Goal: Task Accomplishment & Management: Use online tool/utility

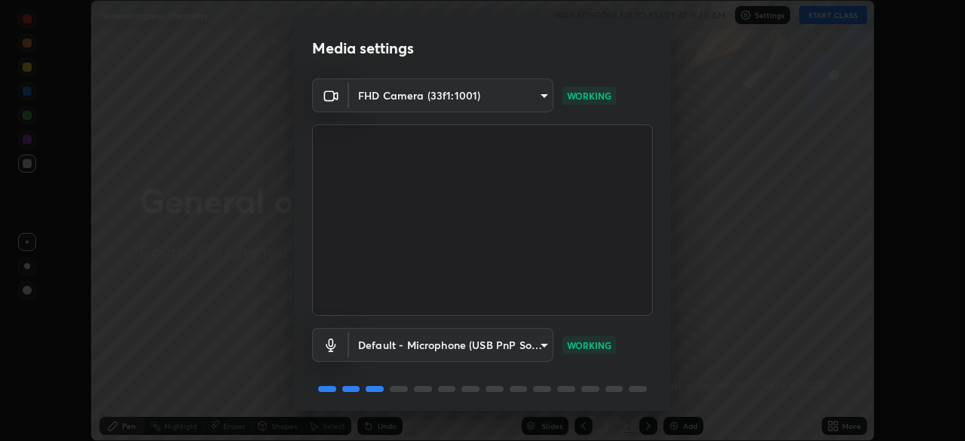
scroll to position [54, 0]
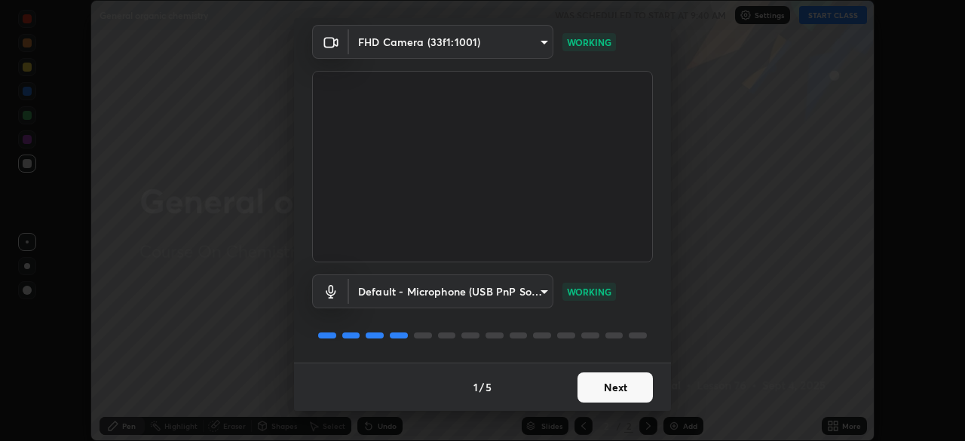
click at [620, 390] on button "Next" at bounding box center [614, 387] width 75 height 30
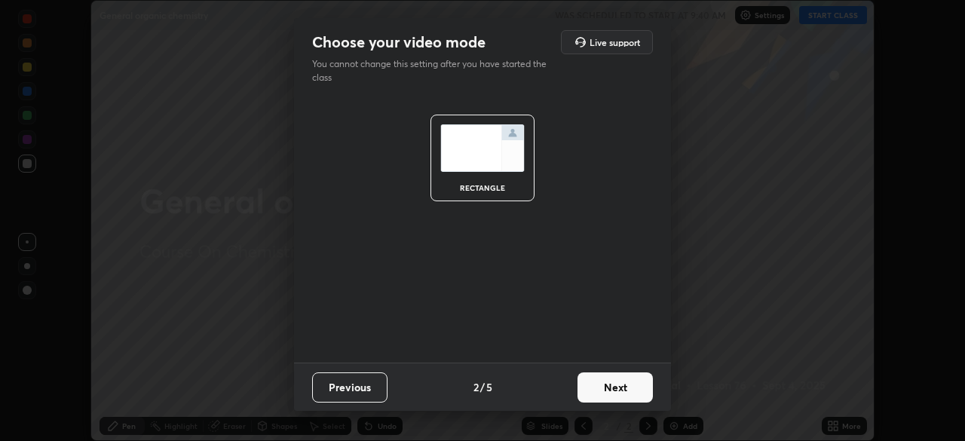
scroll to position [0, 0]
click at [615, 391] on button "Next" at bounding box center [614, 387] width 75 height 30
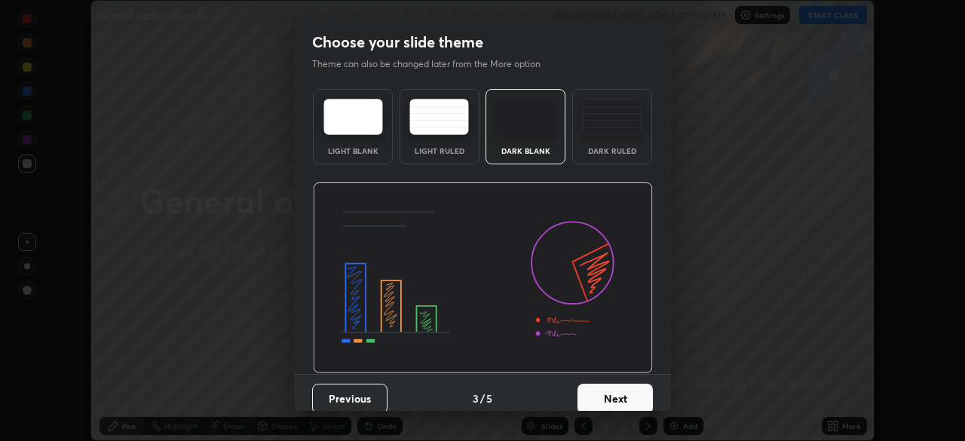
click at [615, 391] on button "Next" at bounding box center [614, 399] width 75 height 30
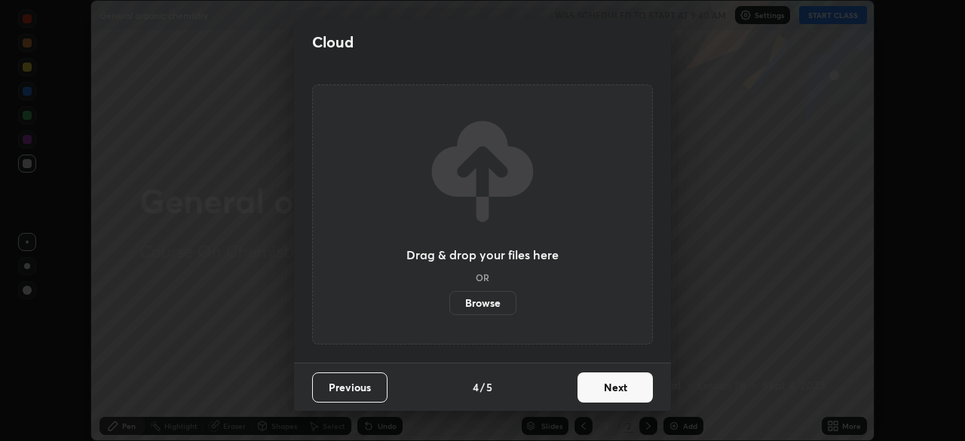
click at [616, 395] on button "Next" at bounding box center [614, 387] width 75 height 30
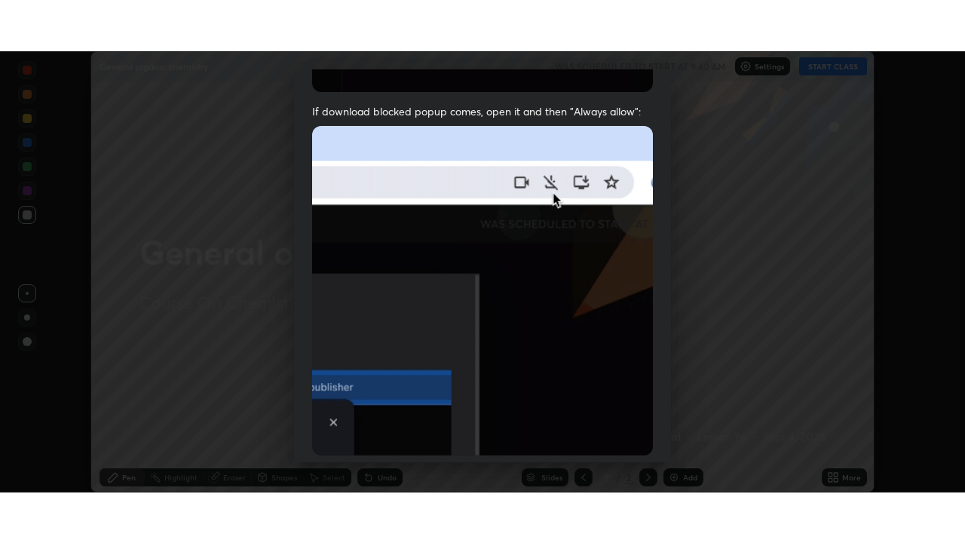
scroll to position [361, 0]
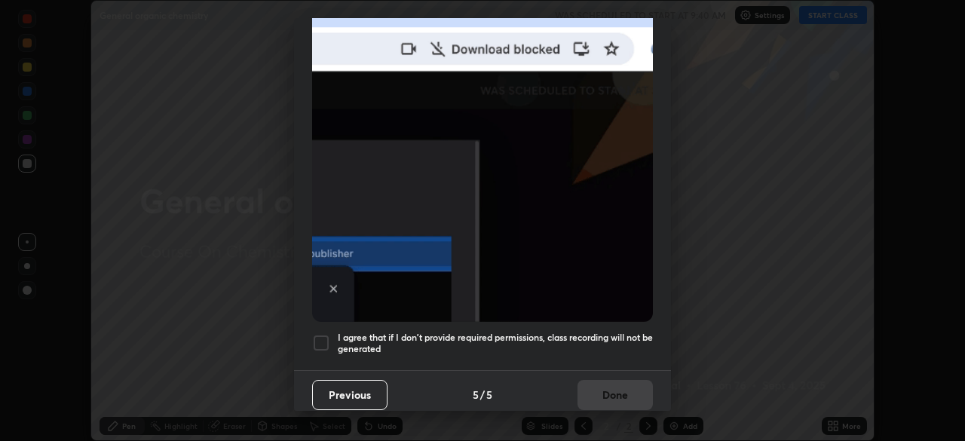
click at [575, 346] on h5 "I agree that if I don't provide required permissions, class recording will not …" at bounding box center [495, 343] width 315 height 23
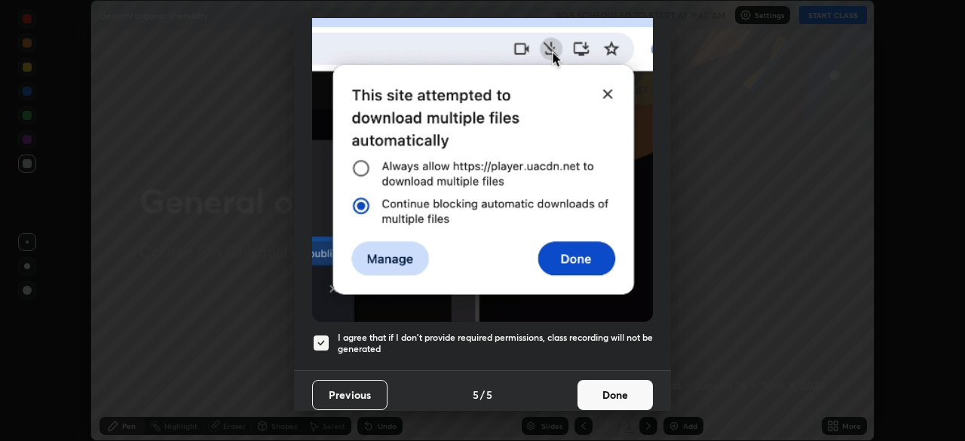
click at [605, 400] on button "Done" at bounding box center [614, 395] width 75 height 30
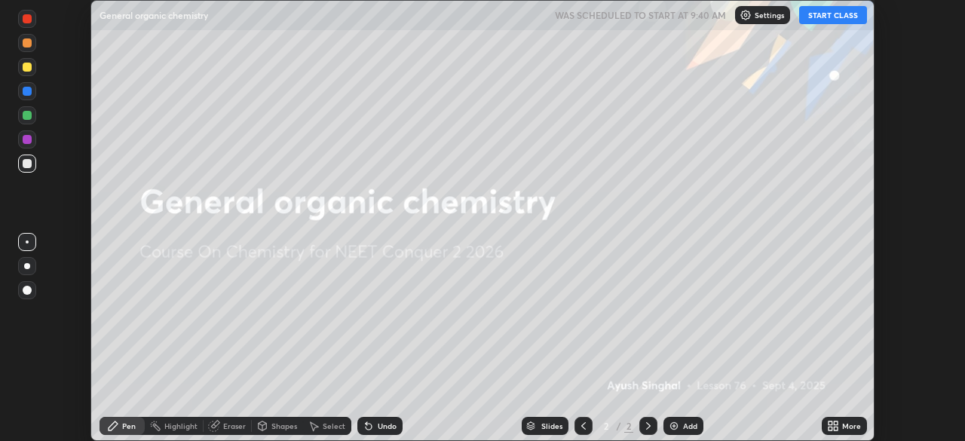
click at [834, 425] on icon at bounding box center [833, 426] width 12 height 12
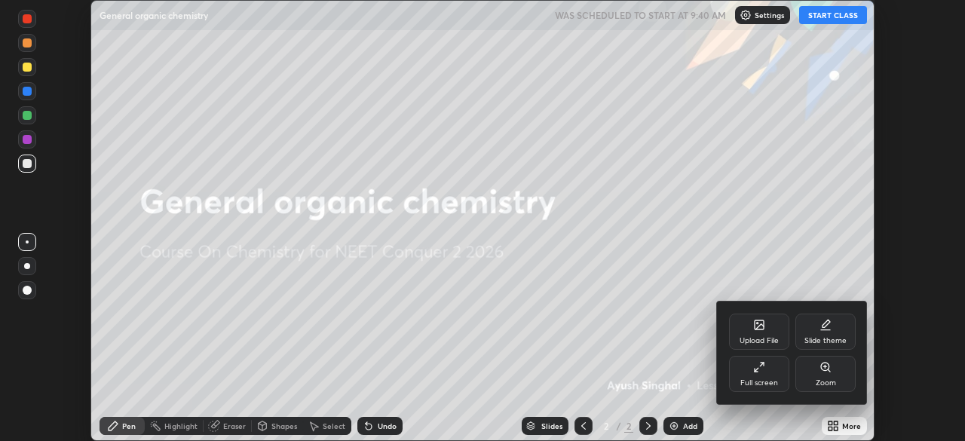
click at [751, 384] on div "Full screen" at bounding box center [759, 383] width 38 height 8
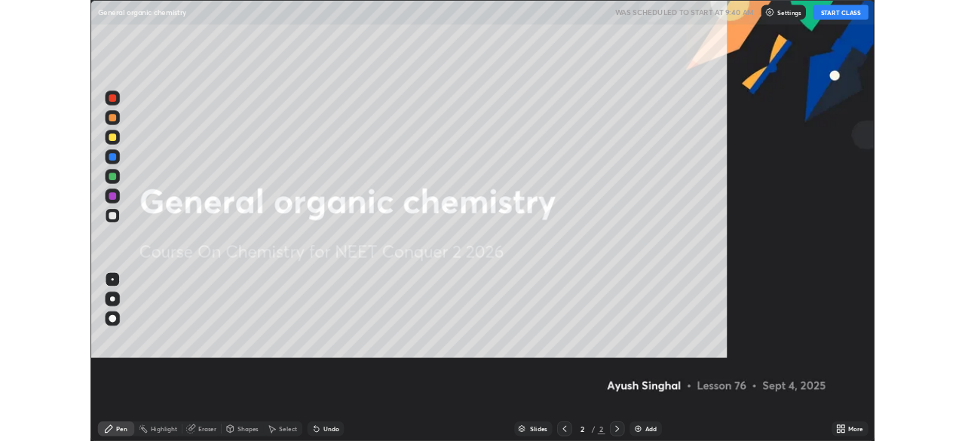
scroll to position [543, 965]
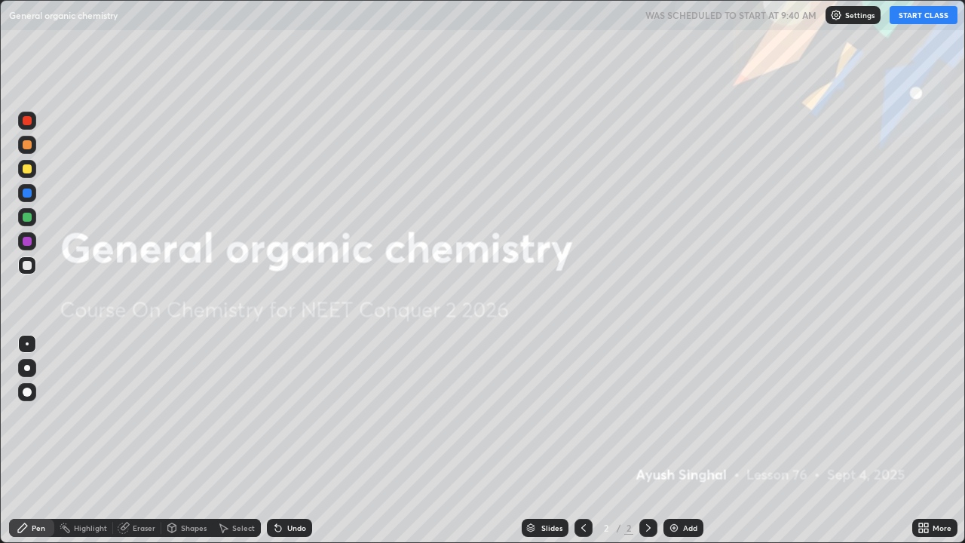
click at [678, 440] on img at bounding box center [674, 528] width 12 height 12
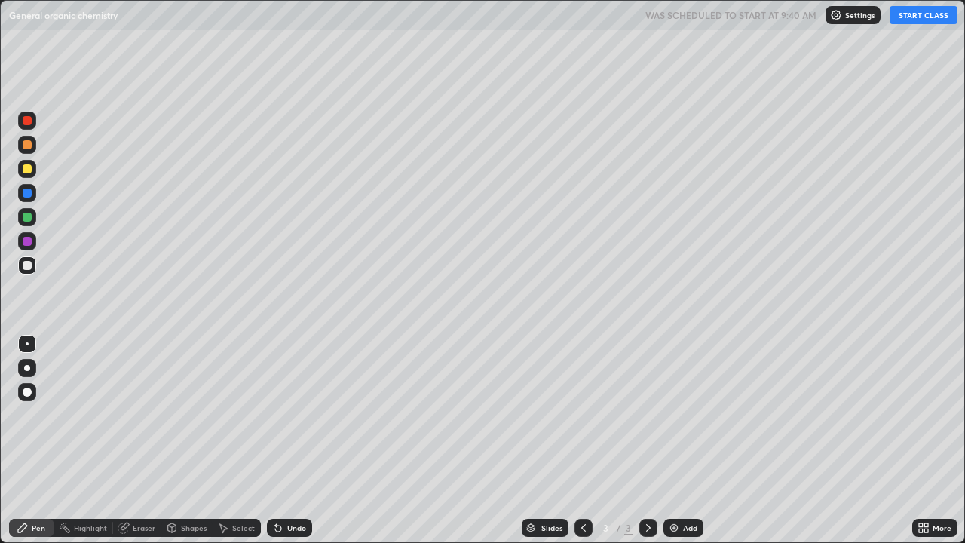
click at [920, 20] on button "START CLASS" at bounding box center [924, 15] width 68 height 18
click at [271, 440] on div "Undo" at bounding box center [289, 528] width 45 height 18
click at [267, 440] on div "Undo" at bounding box center [289, 528] width 45 height 18
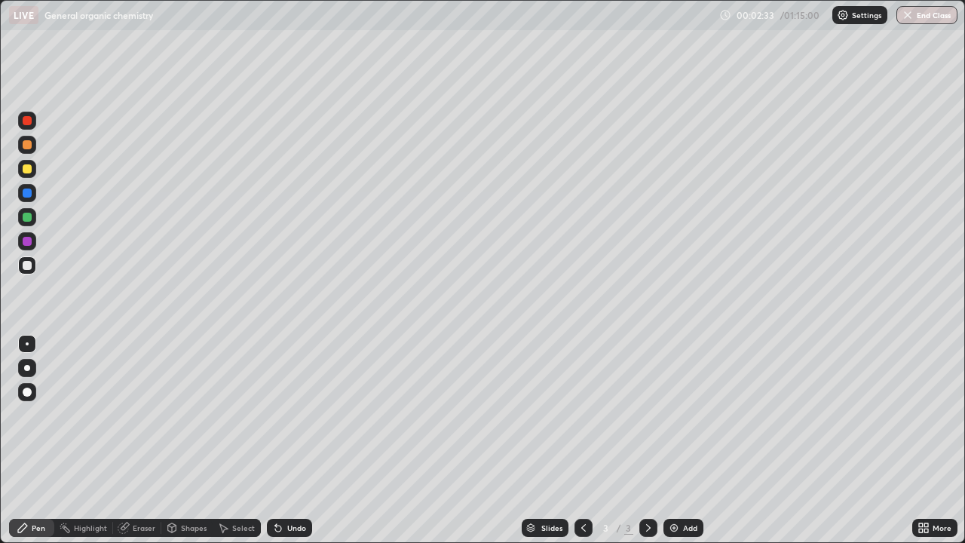
click at [267, 440] on div "Undo" at bounding box center [289, 528] width 45 height 18
click at [275, 440] on icon at bounding box center [276, 525] width 2 height 2
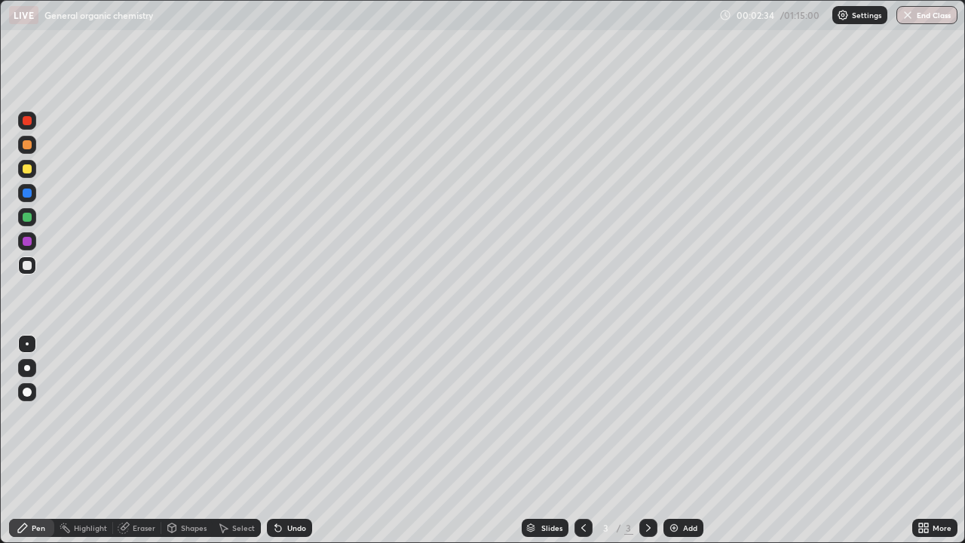
click at [275, 440] on icon at bounding box center [276, 525] width 2 height 2
click at [32, 174] on div at bounding box center [27, 169] width 18 height 18
click at [295, 440] on div "Undo" at bounding box center [296, 528] width 19 height 8
click at [293, 440] on div "Undo" at bounding box center [296, 528] width 19 height 8
click at [28, 262] on div at bounding box center [27, 265] width 9 height 9
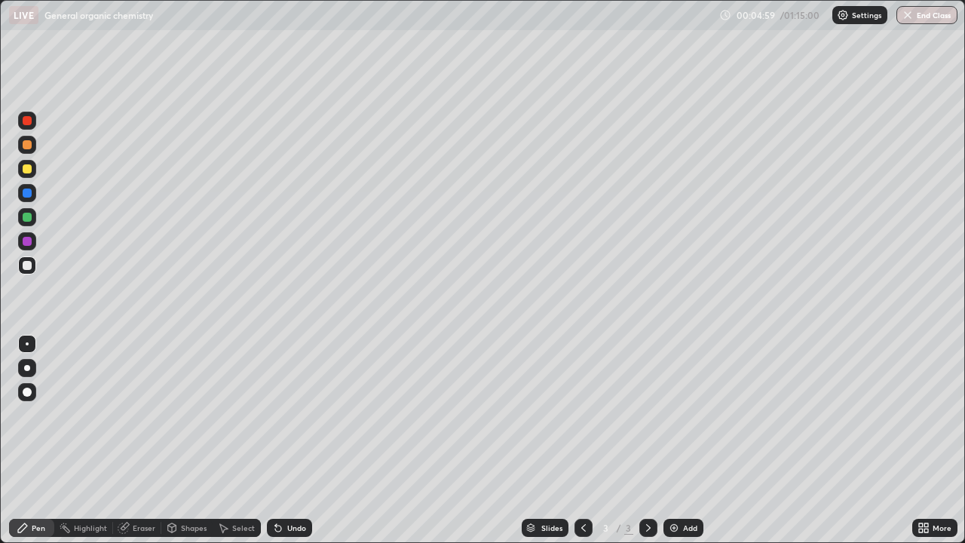
click at [32, 219] on div at bounding box center [27, 217] width 18 height 18
click at [296, 440] on div "Undo" at bounding box center [296, 528] width 19 height 8
click at [292, 440] on div "Undo" at bounding box center [289, 528] width 45 height 18
click at [288, 440] on div "Undo" at bounding box center [289, 528] width 45 height 18
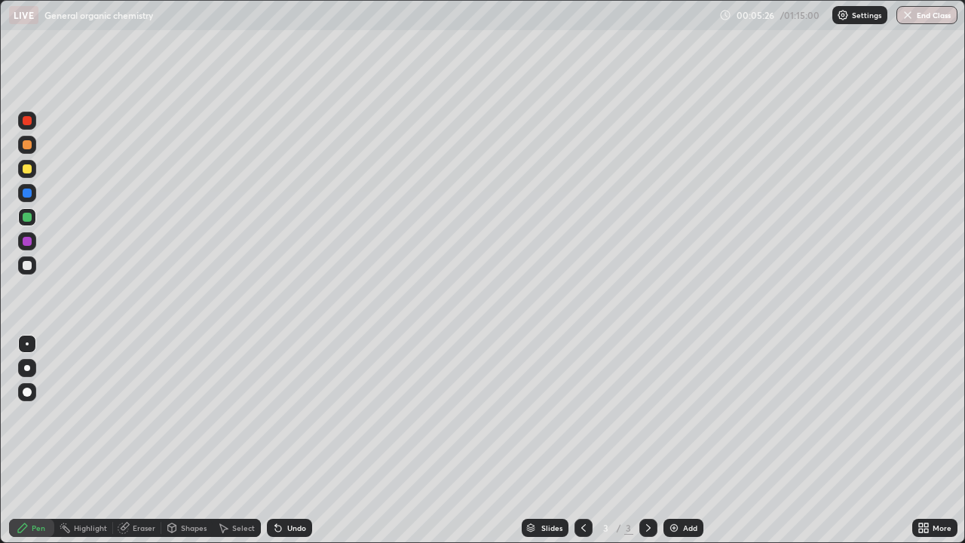
click at [280, 440] on div "Undo" at bounding box center [289, 528] width 45 height 18
click at [281, 440] on div "Undo" at bounding box center [289, 528] width 45 height 18
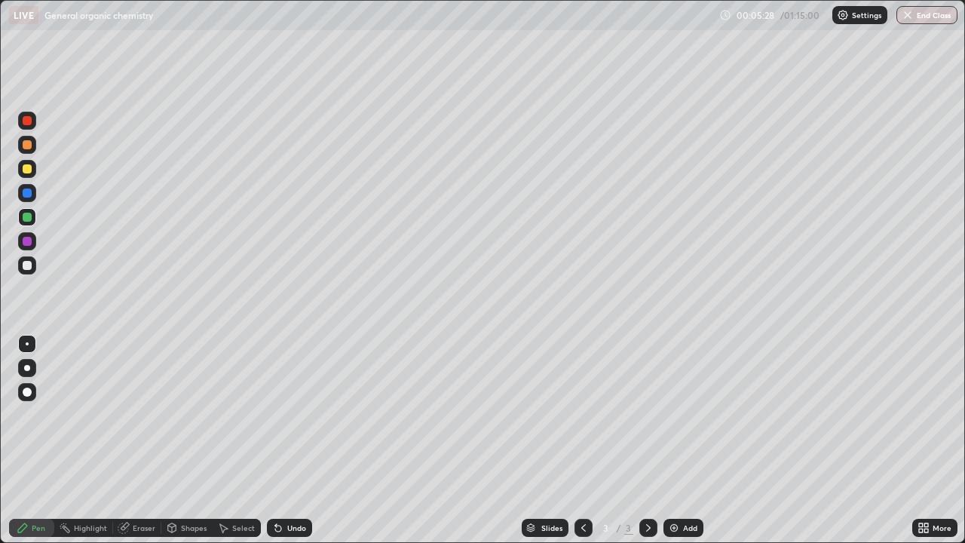
click at [279, 440] on div "Undo" at bounding box center [289, 528] width 45 height 18
click at [280, 440] on div "Undo" at bounding box center [289, 528] width 45 height 18
click at [282, 440] on div "Undo" at bounding box center [289, 528] width 45 height 18
click at [142, 440] on div "Eraser" at bounding box center [144, 528] width 23 height 8
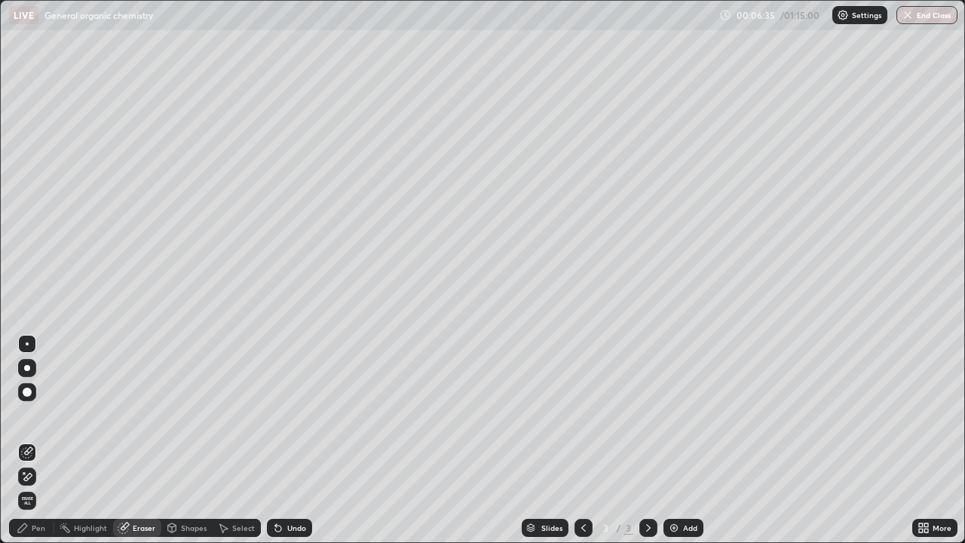
click at [299, 440] on div "Undo" at bounding box center [296, 528] width 19 height 8
click at [39, 440] on div "Pen" at bounding box center [31, 528] width 45 height 18
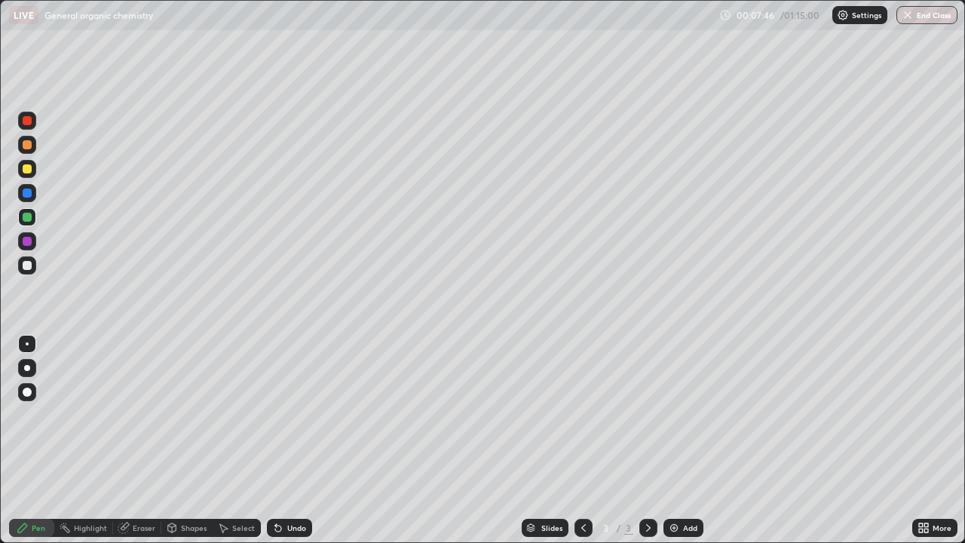
click at [670, 440] on img at bounding box center [674, 528] width 12 height 12
click at [31, 265] on div at bounding box center [27, 265] width 9 height 9
click at [301, 440] on div "Undo" at bounding box center [296, 528] width 19 height 8
click at [48, 440] on div "Pen" at bounding box center [31, 528] width 45 height 18
click at [31, 268] on div at bounding box center [27, 265] width 9 height 9
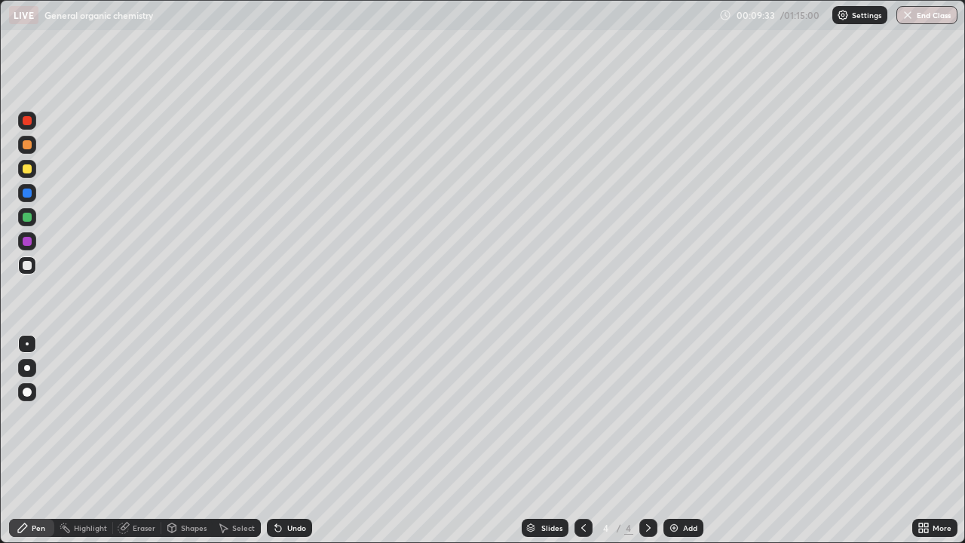
click at [29, 266] on div at bounding box center [27, 265] width 9 height 9
click at [137, 440] on div "Eraser" at bounding box center [137, 528] width 48 height 18
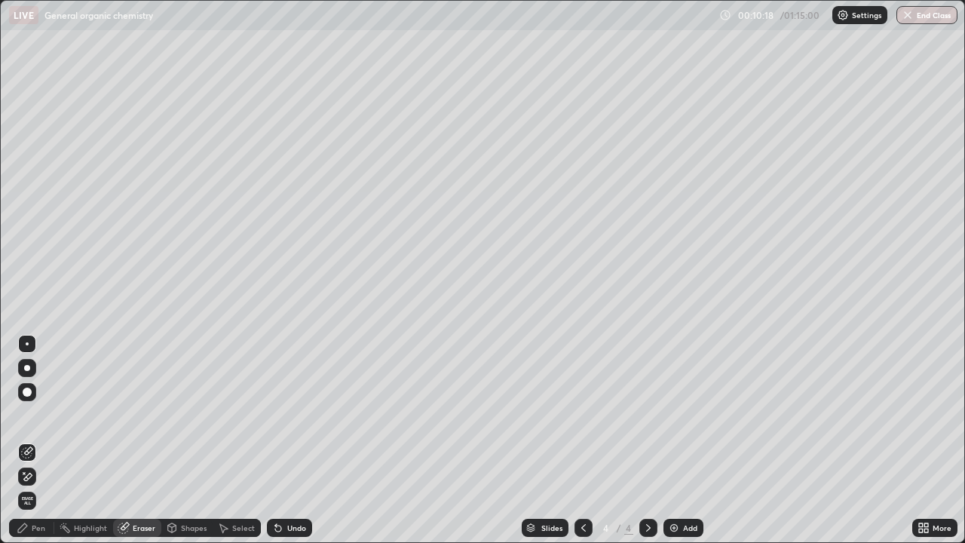
click at [38, 440] on div "Pen" at bounding box center [39, 528] width 14 height 8
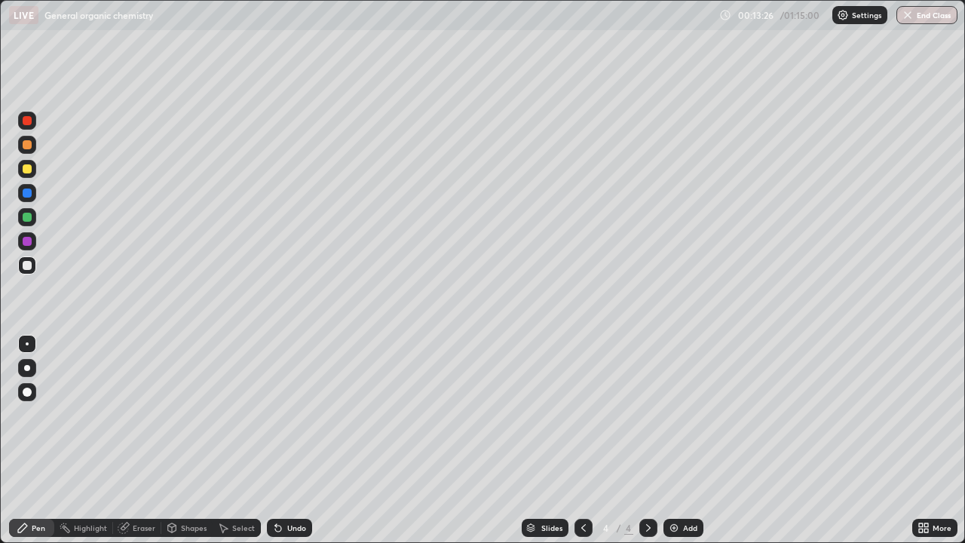
click at [675, 440] on div "Add" at bounding box center [683, 528] width 40 height 18
click at [34, 268] on div at bounding box center [27, 265] width 18 height 18
click at [283, 440] on div "Undo" at bounding box center [289, 528] width 45 height 18
click at [282, 440] on icon at bounding box center [278, 528] width 12 height 12
click at [289, 440] on div "Undo" at bounding box center [296, 528] width 19 height 8
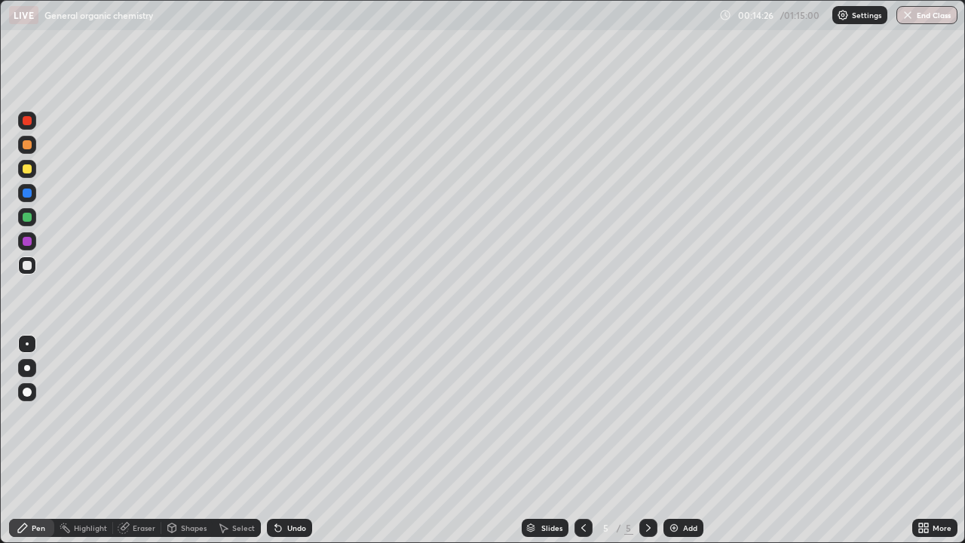
click at [282, 440] on div "Undo" at bounding box center [289, 528] width 45 height 18
click at [287, 440] on div "Undo" at bounding box center [296, 528] width 19 height 8
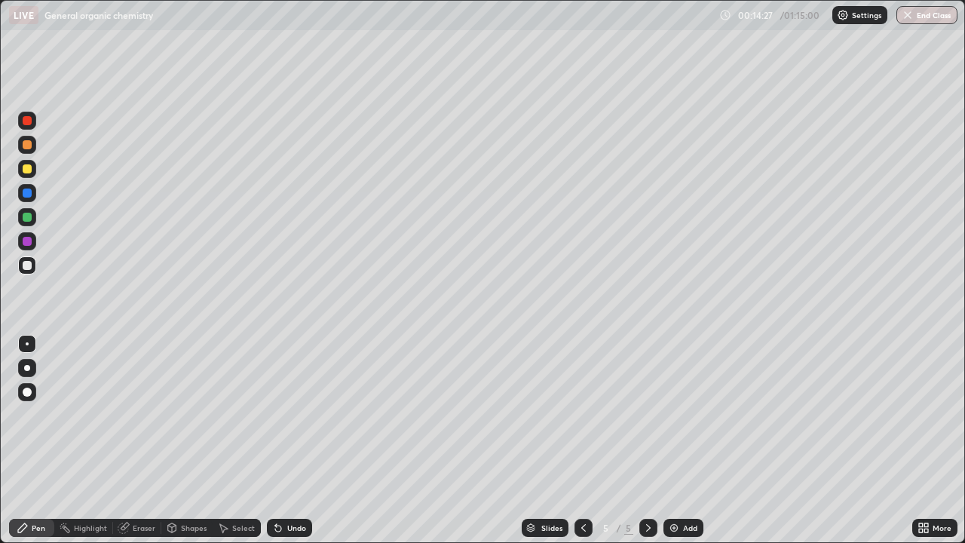
click at [287, 440] on div "Undo" at bounding box center [296, 528] width 19 height 8
click at [284, 440] on div "Undo" at bounding box center [289, 528] width 45 height 18
click at [25, 267] on div at bounding box center [27, 265] width 9 height 9
click at [29, 244] on div at bounding box center [27, 241] width 9 height 9
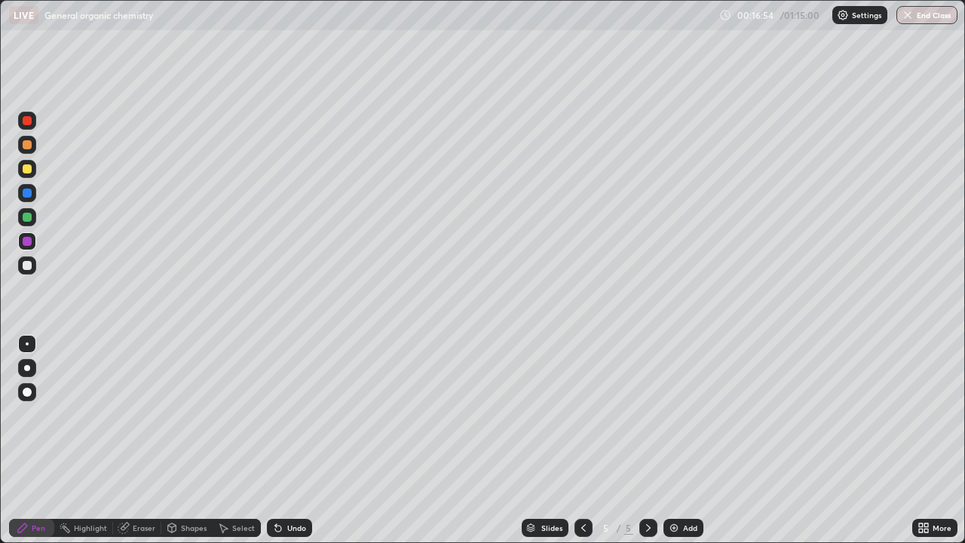
click at [283, 440] on div "Undo" at bounding box center [289, 528] width 45 height 18
click at [281, 440] on icon at bounding box center [278, 528] width 12 height 12
click at [293, 440] on div "Undo" at bounding box center [289, 528] width 45 height 18
click at [678, 440] on img at bounding box center [674, 528] width 12 height 12
click at [28, 265] on div at bounding box center [27, 265] width 9 height 9
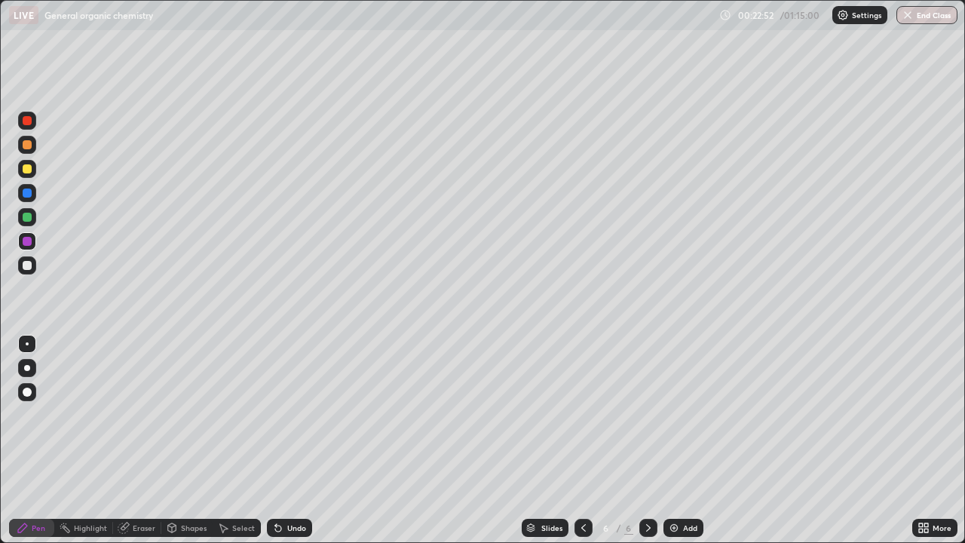
click at [28, 265] on div at bounding box center [27, 265] width 9 height 9
click at [294, 440] on div "Undo" at bounding box center [289, 528] width 45 height 18
click at [287, 440] on div "Undo" at bounding box center [296, 528] width 19 height 8
click at [276, 440] on icon at bounding box center [278, 528] width 6 height 6
click at [280, 440] on icon at bounding box center [278, 528] width 12 height 12
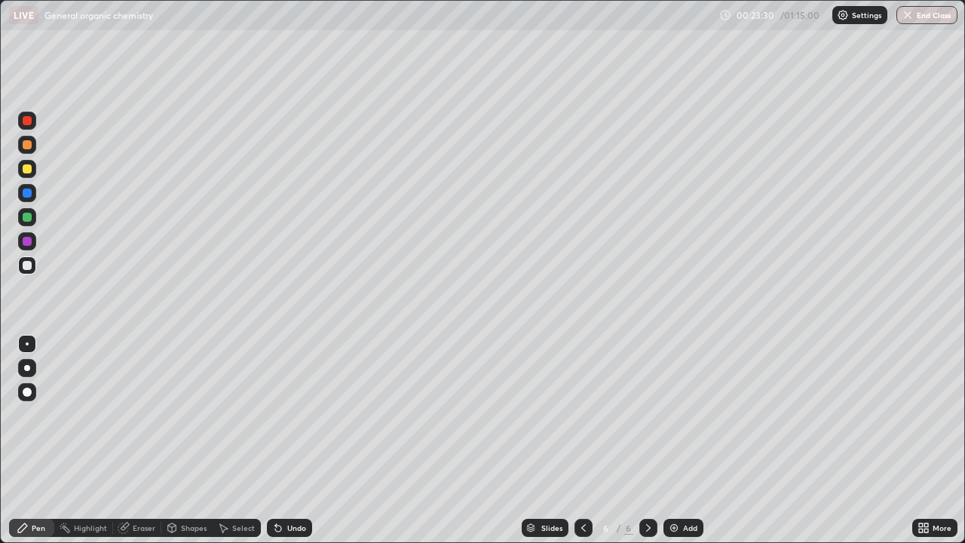
click at [276, 440] on icon at bounding box center [278, 528] width 6 height 6
click at [275, 440] on icon at bounding box center [276, 525] width 2 height 2
click at [258, 440] on div "Select" at bounding box center [237, 528] width 48 height 30
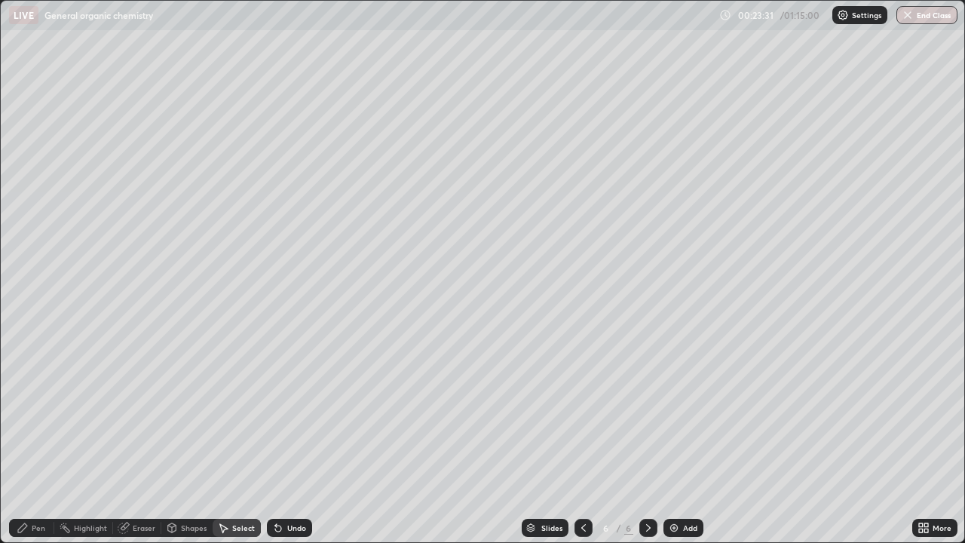
click at [258, 440] on div "Select" at bounding box center [237, 528] width 48 height 30
click at [270, 440] on div "Undo" at bounding box center [289, 528] width 45 height 18
click at [274, 440] on div "Undo" at bounding box center [289, 528] width 45 height 18
click at [277, 440] on div "Undo" at bounding box center [289, 528] width 45 height 18
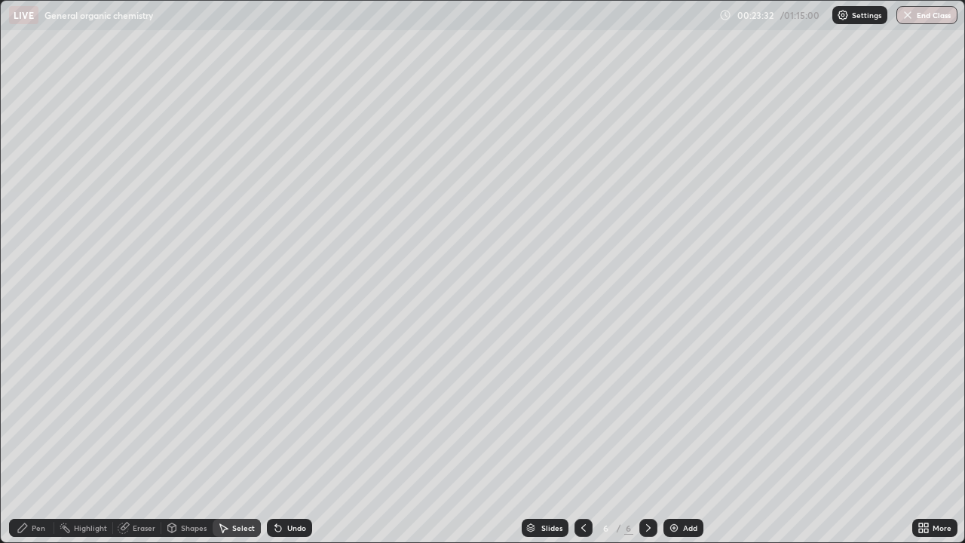
click at [276, 440] on icon at bounding box center [278, 528] width 12 height 12
click at [280, 440] on icon at bounding box center [278, 528] width 12 height 12
click at [282, 440] on icon at bounding box center [278, 528] width 12 height 12
click at [283, 440] on div "Undo" at bounding box center [289, 528] width 45 height 18
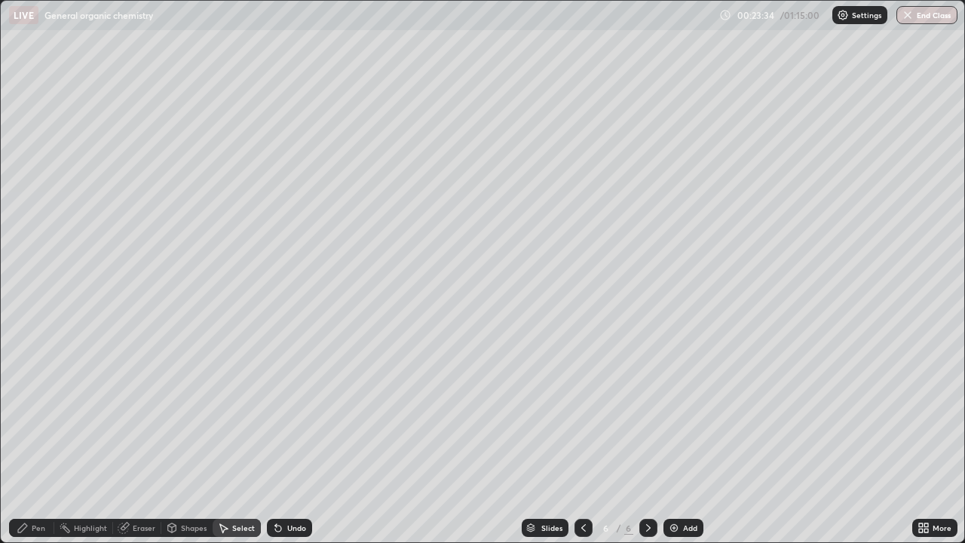
click at [34, 440] on div "Pen" at bounding box center [39, 528] width 14 height 8
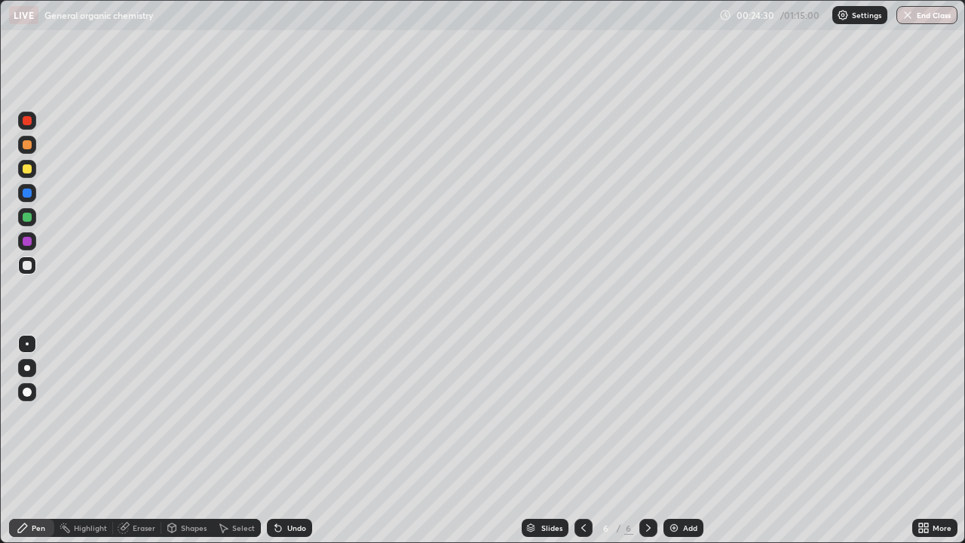
click at [274, 440] on div "Undo" at bounding box center [289, 528] width 45 height 18
click at [275, 440] on icon at bounding box center [276, 525] width 2 height 2
click at [274, 440] on div "Undo" at bounding box center [289, 528] width 45 height 18
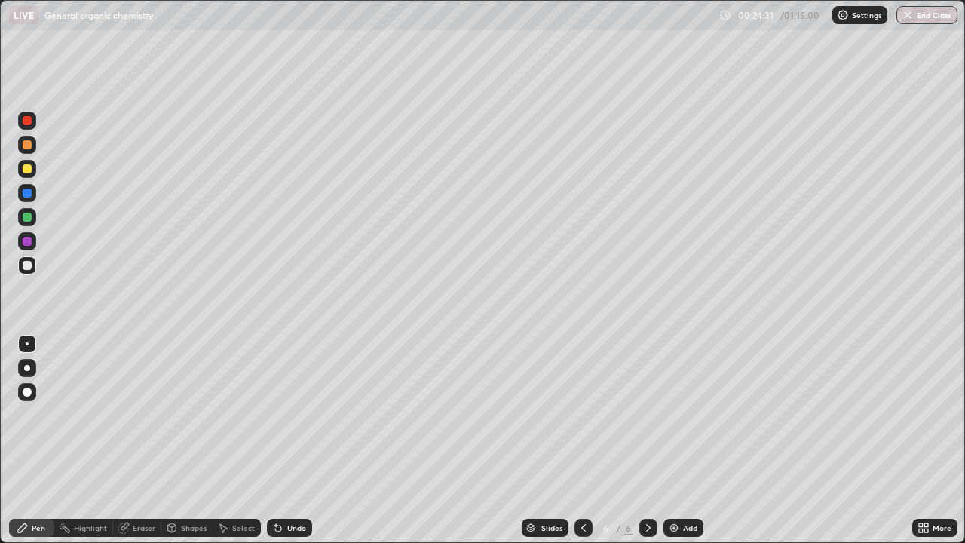
click at [274, 440] on div "Undo" at bounding box center [289, 528] width 45 height 18
click at [271, 440] on div "Undo" at bounding box center [289, 528] width 45 height 18
click at [259, 440] on div "Select" at bounding box center [237, 528] width 48 height 30
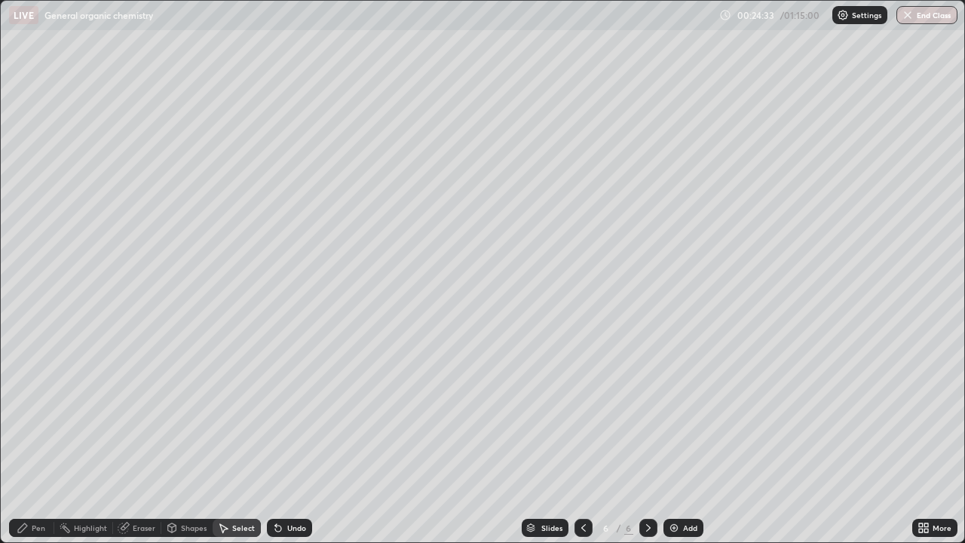
click at [38, 440] on div "Pen" at bounding box center [39, 528] width 14 height 8
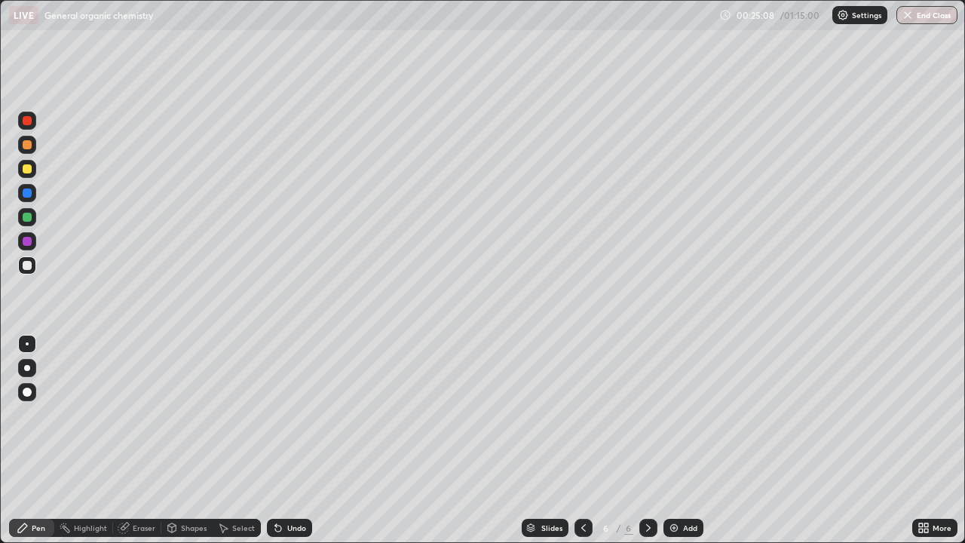
click at [27, 220] on div at bounding box center [27, 217] width 9 height 9
click at [302, 440] on div "Undo" at bounding box center [289, 528] width 45 height 18
click at [295, 440] on div "Undo" at bounding box center [296, 528] width 19 height 8
click at [289, 440] on div "Undo" at bounding box center [296, 528] width 19 height 8
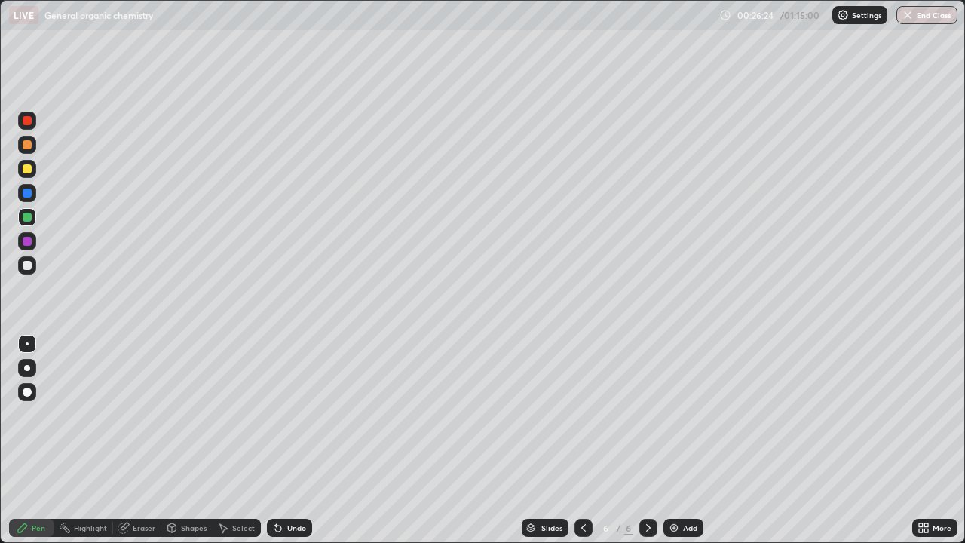
click at [288, 440] on div "Undo" at bounding box center [296, 528] width 19 height 8
click at [287, 440] on div "Undo" at bounding box center [296, 528] width 19 height 8
click at [309, 440] on div "Undo" at bounding box center [289, 528] width 45 height 18
click at [310, 440] on div "Undo" at bounding box center [289, 528] width 45 height 18
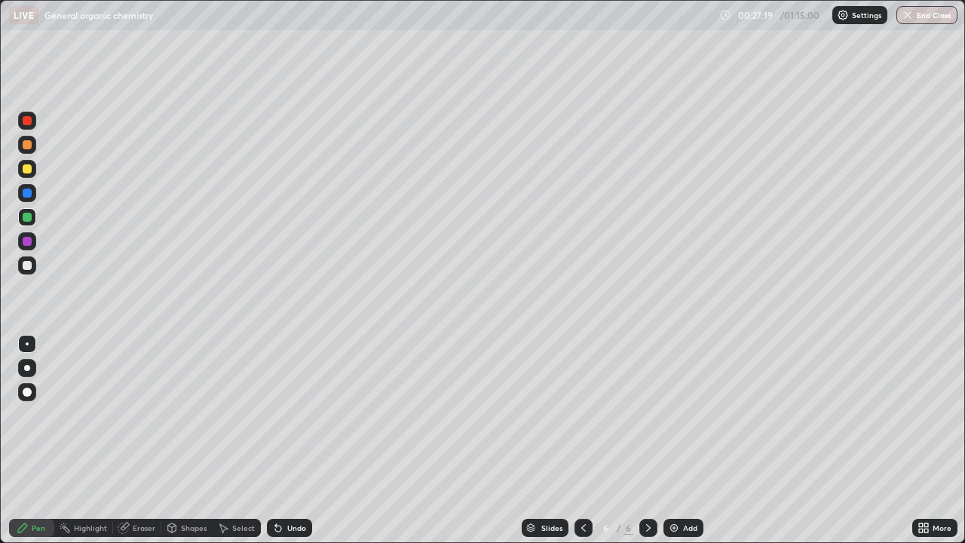
click at [307, 440] on div "Undo" at bounding box center [289, 528] width 45 height 18
click at [306, 440] on div "Undo" at bounding box center [289, 528] width 45 height 18
click at [685, 440] on div "Add" at bounding box center [690, 528] width 14 height 8
click at [27, 264] on div at bounding box center [27, 265] width 9 height 9
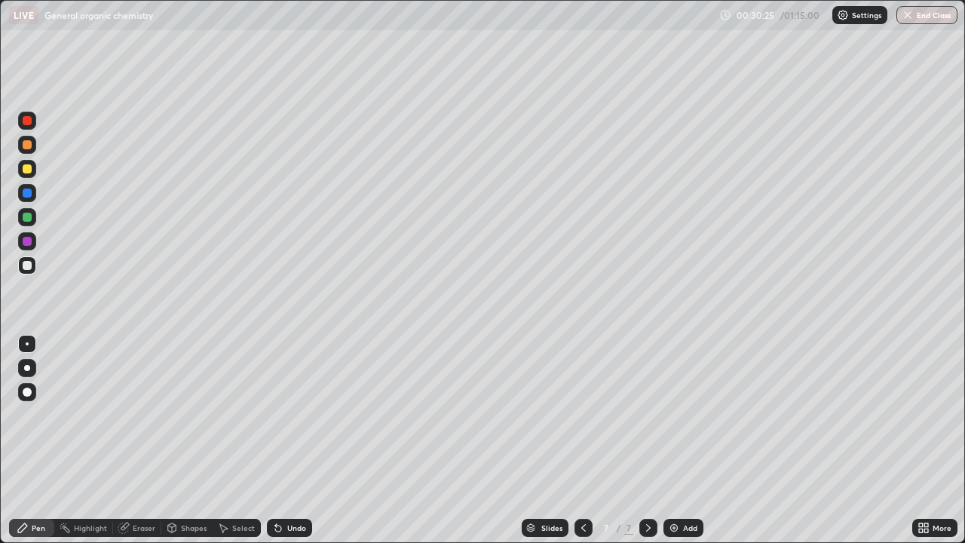
click at [298, 440] on div "Undo" at bounding box center [289, 528] width 45 height 18
click at [289, 440] on div "Undo" at bounding box center [296, 528] width 19 height 8
click at [283, 440] on div "Undo" at bounding box center [289, 528] width 45 height 18
click at [280, 440] on icon at bounding box center [278, 528] width 12 height 12
click at [287, 440] on div "Undo" at bounding box center [296, 528] width 19 height 8
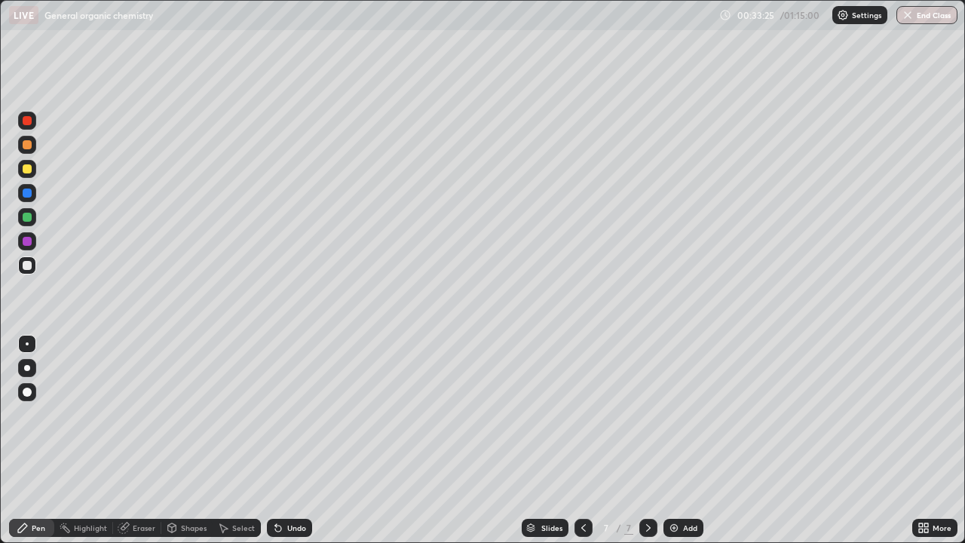
click at [302, 440] on div "Undo" at bounding box center [296, 528] width 19 height 8
click at [292, 440] on div "Undo" at bounding box center [296, 528] width 19 height 8
click at [295, 440] on div "Undo" at bounding box center [289, 528] width 45 height 18
click at [241, 440] on div "Select" at bounding box center [243, 528] width 23 height 8
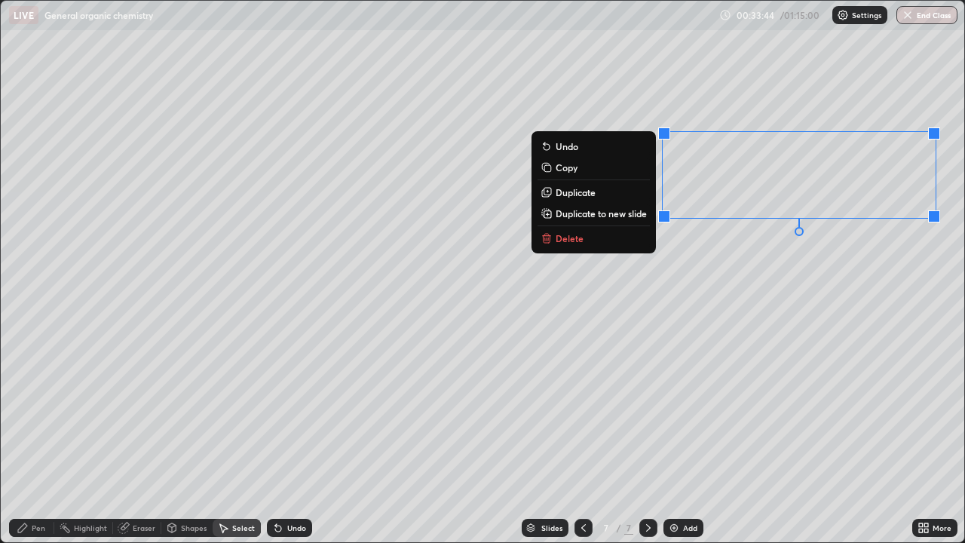
click at [615, 194] on button "Duplicate" at bounding box center [593, 192] width 112 height 18
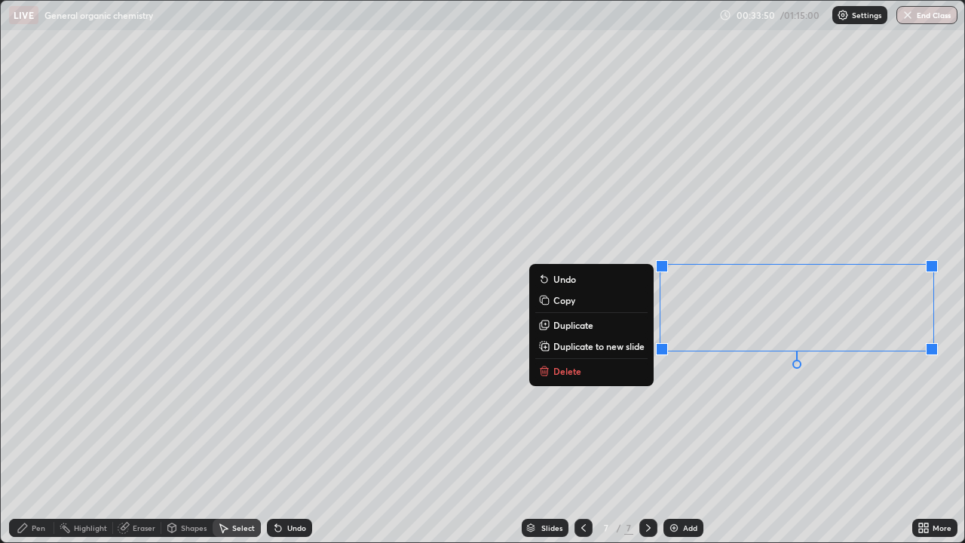
click at [145, 440] on div "Eraser" at bounding box center [144, 528] width 23 height 8
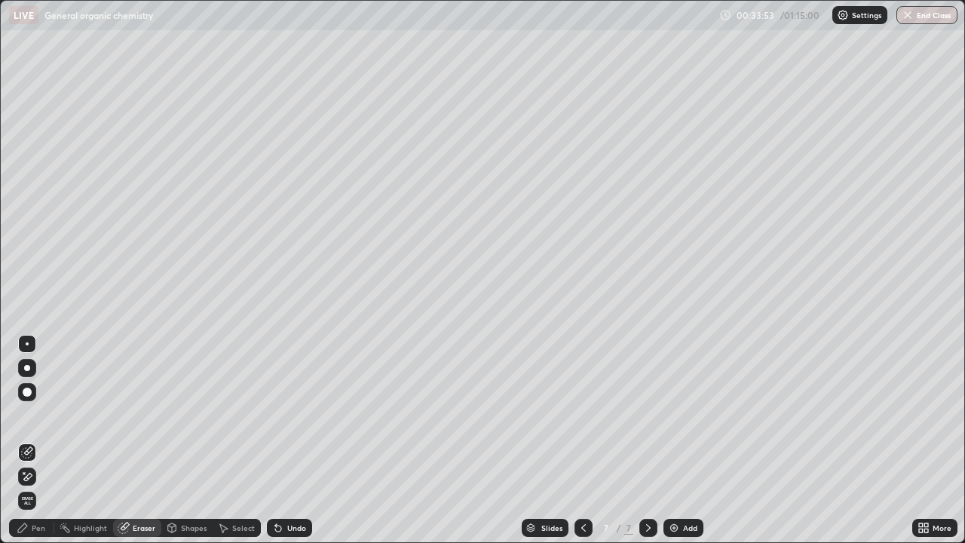
click at [38, 440] on div "Pen" at bounding box center [39, 528] width 14 height 8
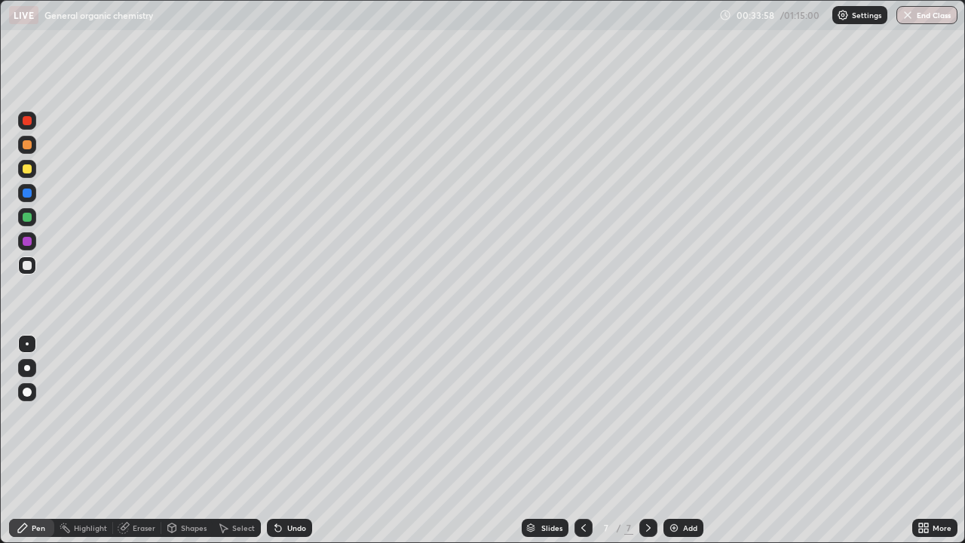
click at [147, 440] on div "Eraser" at bounding box center [144, 528] width 23 height 8
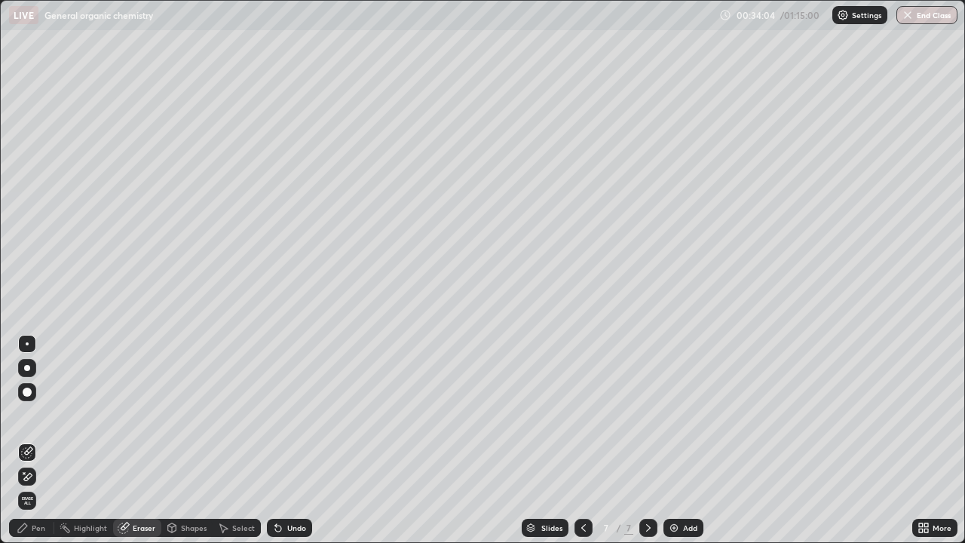
click at [35, 440] on div "Pen" at bounding box center [39, 528] width 14 height 8
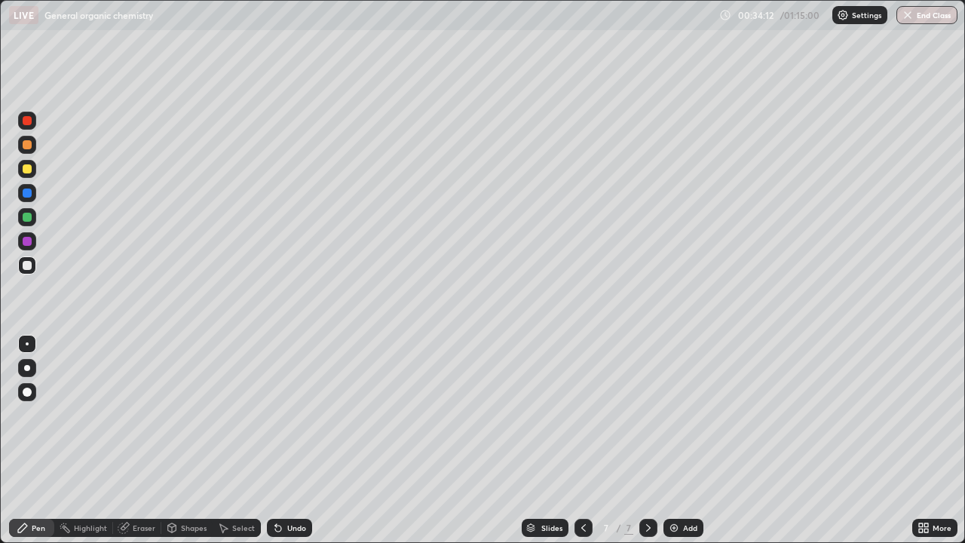
click at [28, 169] on div at bounding box center [27, 168] width 9 height 9
click at [581, 440] on icon at bounding box center [583, 528] width 12 height 12
click at [639, 440] on div at bounding box center [648, 528] width 18 height 18
click at [580, 440] on icon at bounding box center [583, 528] width 12 height 12
click at [647, 440] on icon at bounding box center [648, 528] width 12 height 12
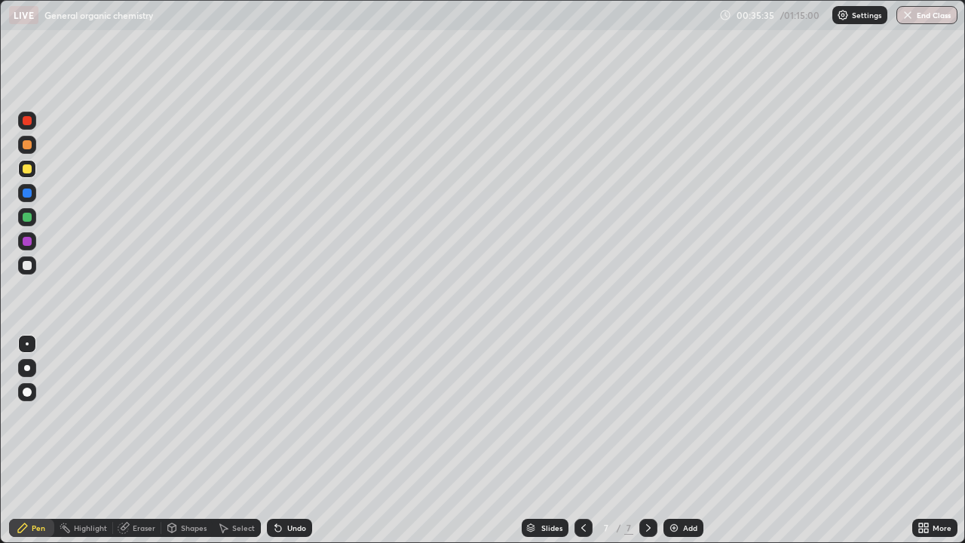
click at [283, 440] on div "Undo" at bounding box center [289, 528] width 45 height 18
click at [292, 440] on div "Undo" at bounding box center [296, 528] width 19 height 8
click at [289, 440] on div "Undo" at bounding box center [289, 528] width 45 height 18
click at [578, 440] on icon at bounding box center [583, 528] width 12 height 12
click at [647, 440] on icon at bounding box center [648, 528] width 12 height 12
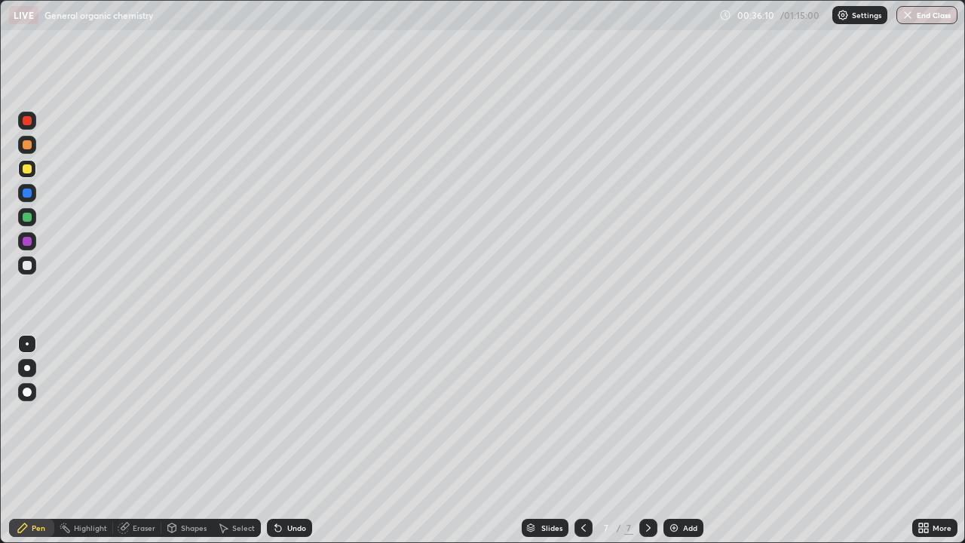
click at [582, 440] on icon at bounding box center [583, 528] width 12 height 12
click at [647, 440] on icon at bounding box center [648, 528] width 12 height 12
click at [582, 440] on icon at bounding box center [583, 528] width 12 height 12
click at [644, 440] on div at bounding box center [648, 528] width 18 height 18
click at [581, 440] on icon at bounding box center [583, 528] width 12 height 12
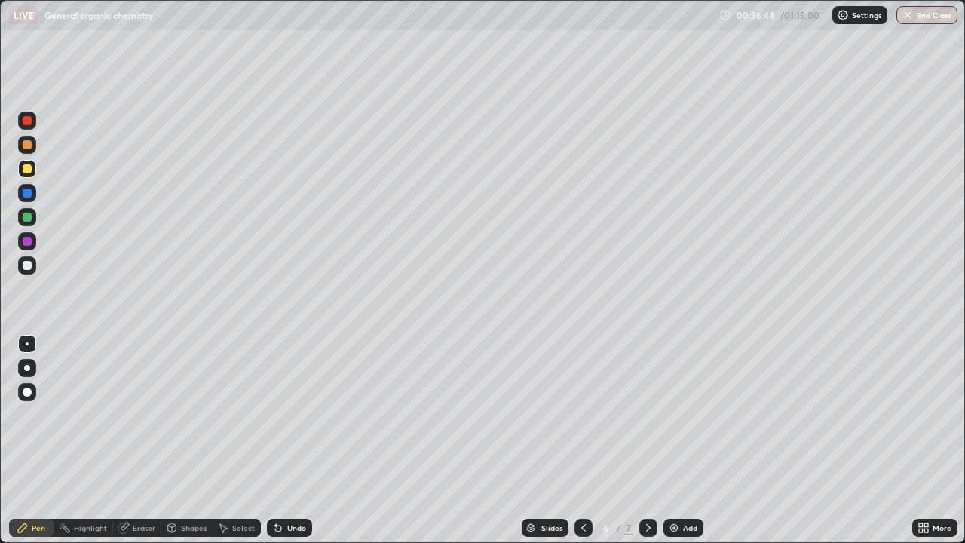
click at [142, 440] on div "Eraser" at bounding box center [144, 528] width 23 height 8
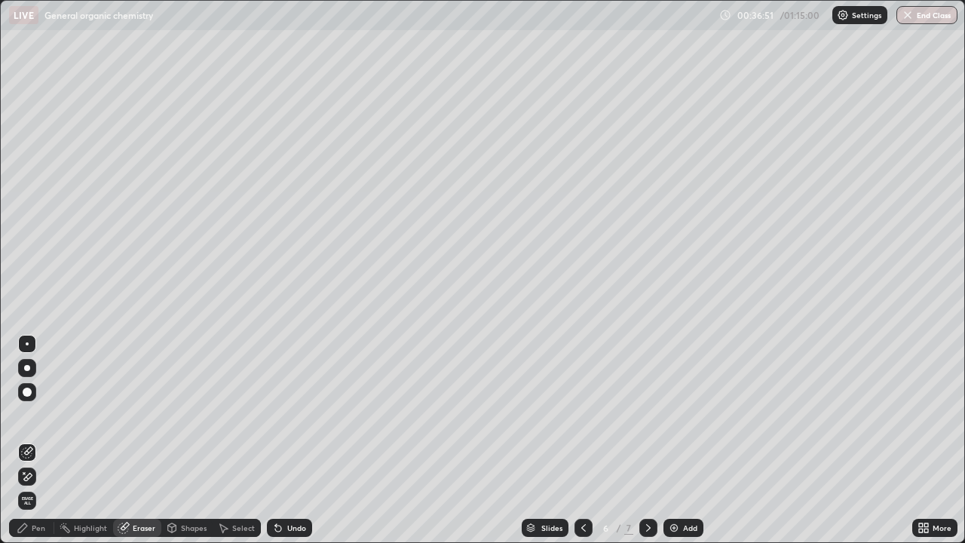
click at [38, 440] on div "Pen" at bounding box center [39, 528] width 14 height 8
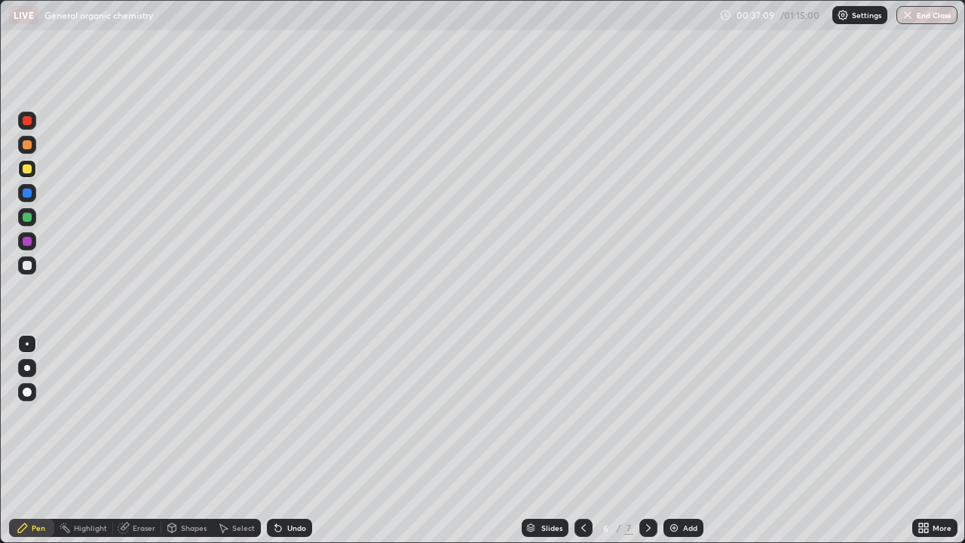
click at [646, 440] on icon at bounding box center [648, 528] width 5 height 8
click at [584, 440] on div at bounding box center [583, 528] width 18 height 18
click at [647, 440] on icon at bounding box center [648, 528] width 12 height 12
click at [128, 440] on icon at bounding box center [124, 528] width 12 height 12
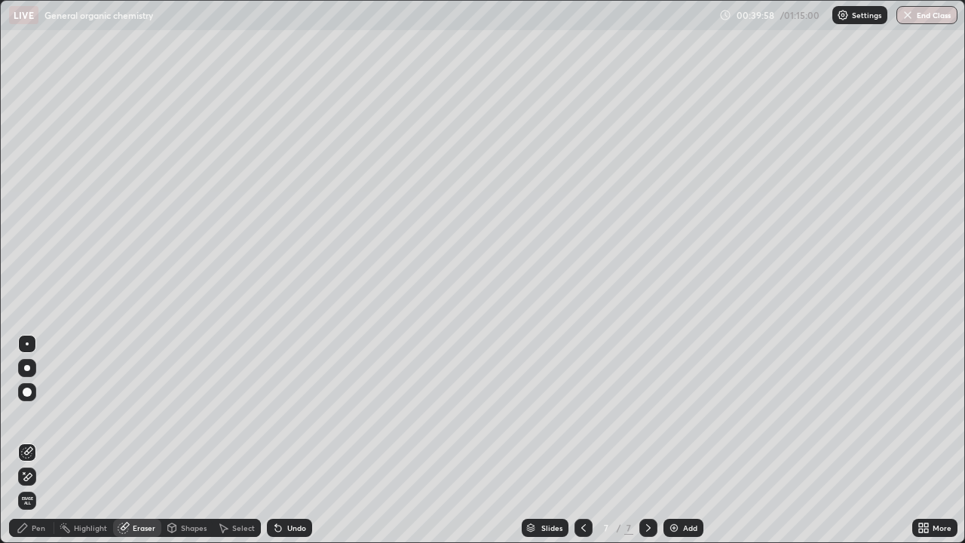
click at [40, 440] on div "Pen" at bounding box center [39, 528] width 14 height 8
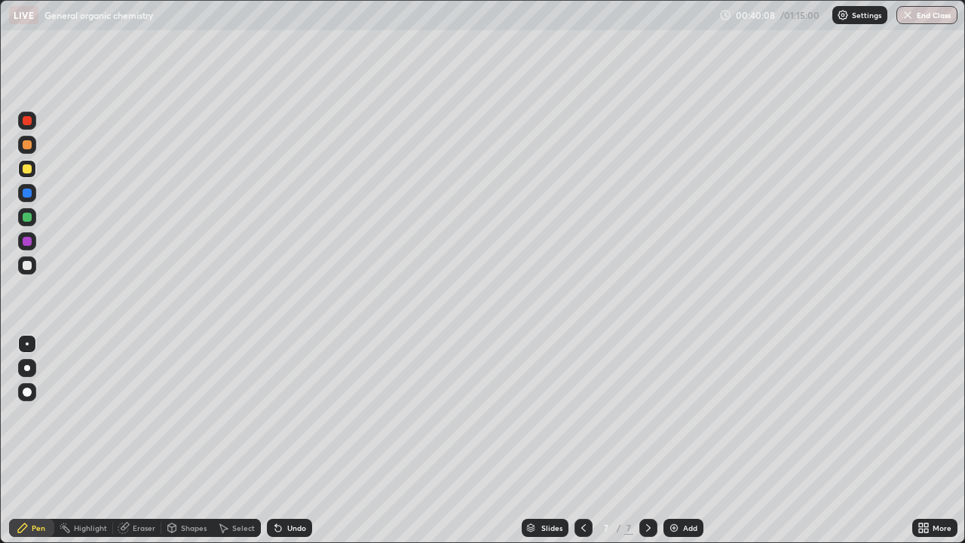
click at [28, 242] on div at bounding box center [27, 241] width 9 height 9
click at [582, 440] on icon at bounding box center [583, 528] width 12 height 12
click at [645, 440] on icon at bounding box center [648, 528] width 12 height 12
click at [583, 440] on icon at bounding box center [583, 528] width 12 height 12
click at [647, 440] on icon at bounding box center [648, 528] width 12 height 12
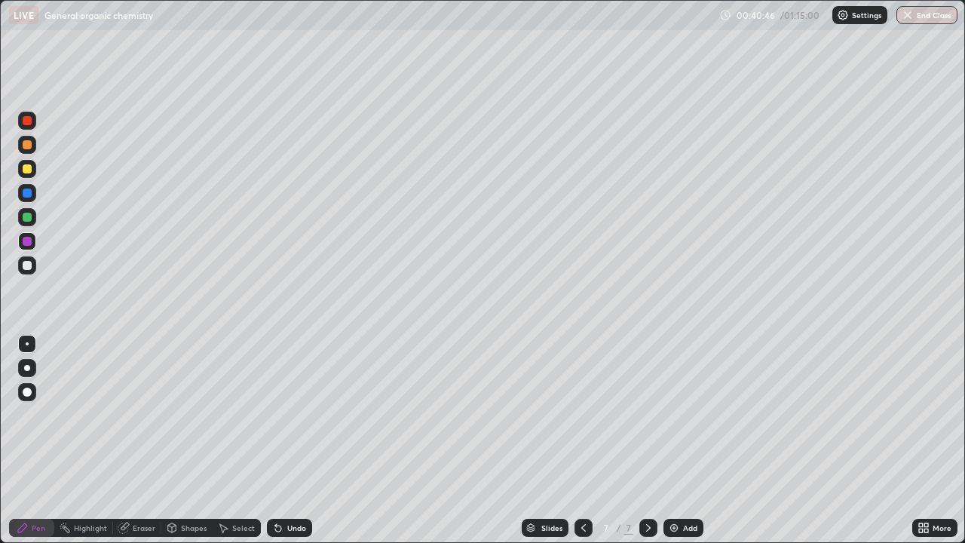
click at [579, 440] on icon at bounding box center [583, 528] width 12 height 12
click at [582, 440] on icon at bounding box center [583, 528] width 12 height 12
click at [647, 440] on icon at bounding box center [648, 528] width 12 height 12
click at [646, 440] on icon at bounding box center [648, 528] width 12 height 12
click at [29, 268] on div at bounding box center [27, 265] width 9 height 9
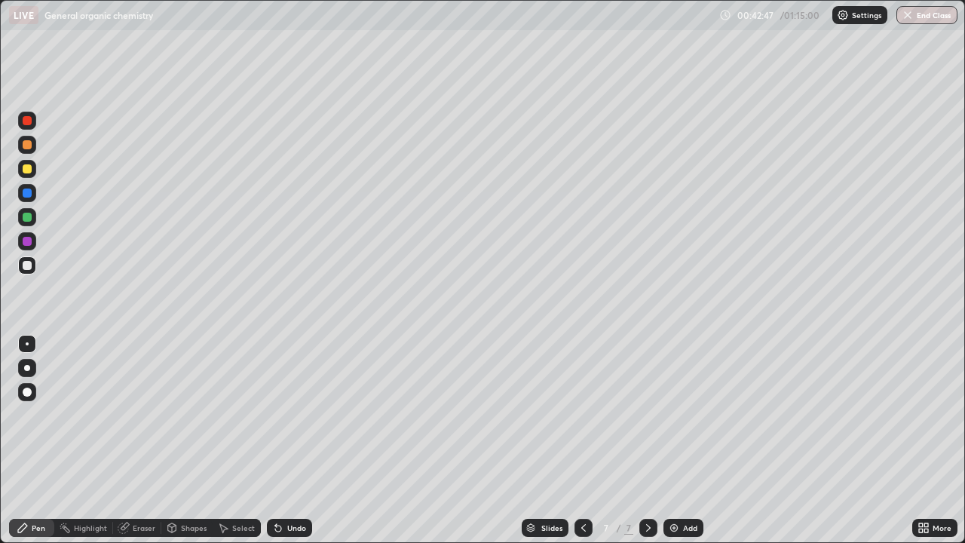
click at [289, 440] on div "Undo" at bounding box center [296, 528] width 19 height 8
click at [290, 440] on div "Undo" at bounding box center [296, 528] width 19 height 8
click at [287, 440] on div "Undo" at bounding box center [289, 528] width 45 height 18
click at [289, 440] on div "Undo" at bounding box center [296, 528] width 19 height 8
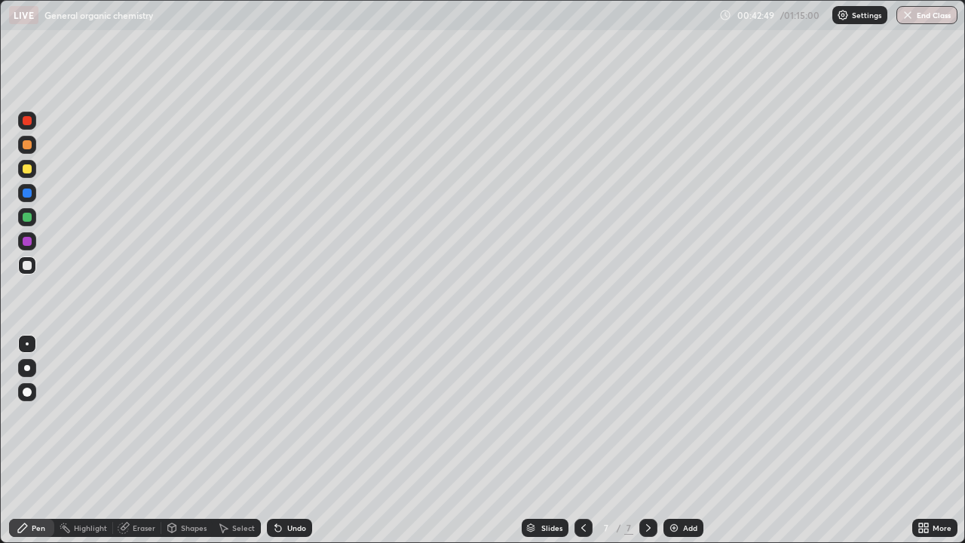
click at [289, 440] on div "Undo" at bounding box center [296, 528] width 19 height 8
click at [291, 440] on div "Undo" at bounding box center [296, 528] width 19 height 8
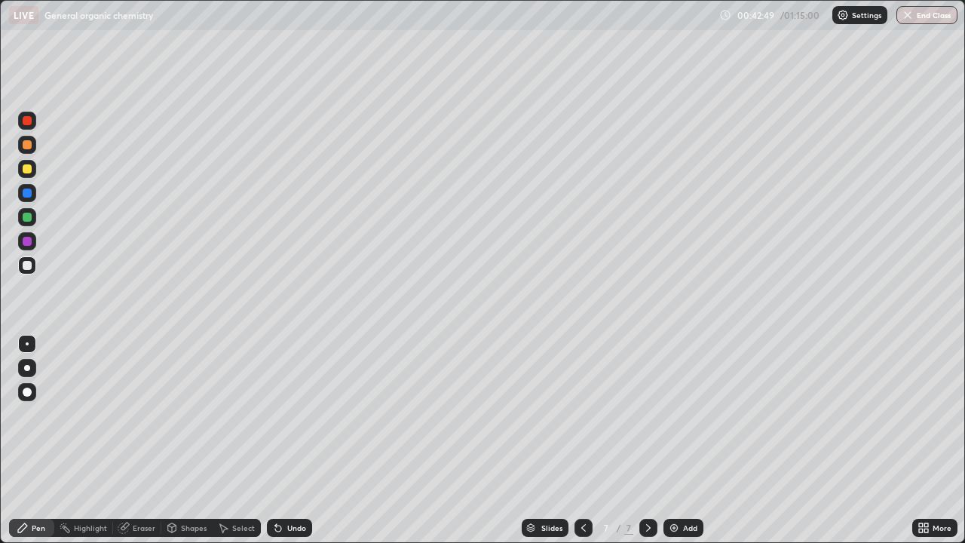
click at [289, 440] on div "Undo" at bounding box center [296, 528] width 19 height 8
click at [292, 440] on div "Undo" at bounding box center [289, 528] width 45 height 18
click at [295, 440] on div "Undo" at bounding box center [289, 528] width 45 height 18
click at [302, 440] on div "Undo" at bounding box center [289, 528] width 45 height 18
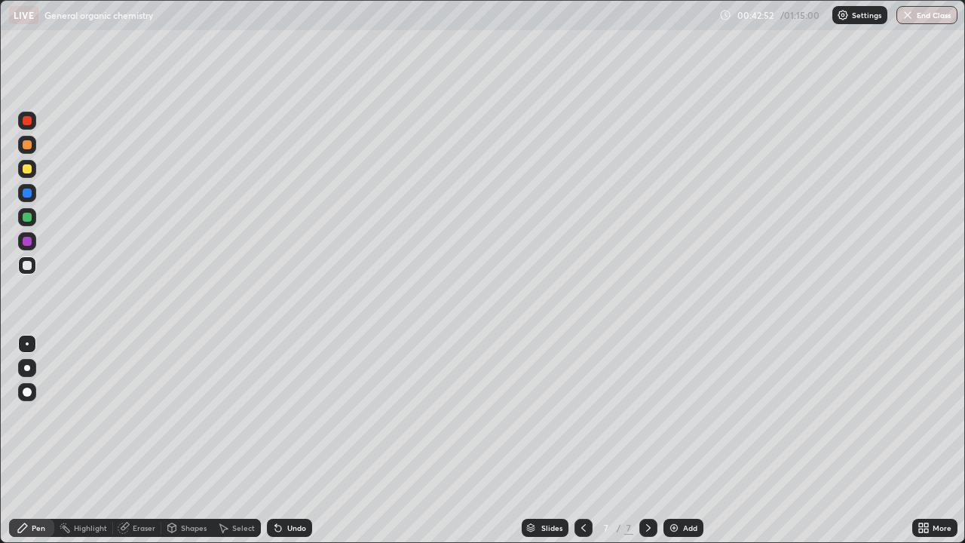
click at [302, 440] on div "Undo" at bounding box center [289, 528] width 45 height 18
click at [302, 440] on div "Undo" at bounding box center [296, 528] width 19 height 8
click at [287, 440] on div "Undo" at bounding box center [296, 528] width 19 height 8
click at [582, 440] on icon at bounding box center [583, 528] width 12 height 12
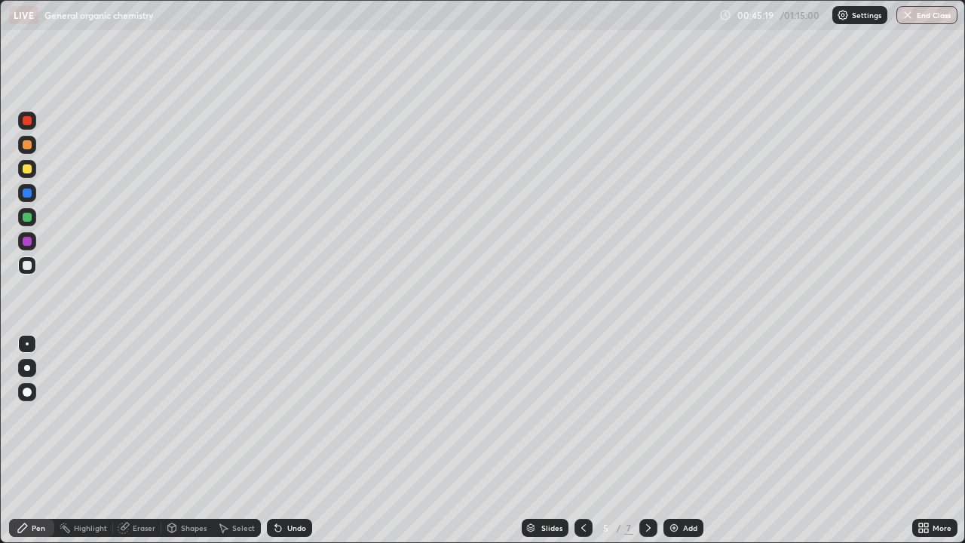
click at [648, 440] on icon at bounding box center [648, 528] width 5 height 8
click at [645, 440] on icon at bounding box center [648, 528] width 12 height 12
click at [584, 440] on div at bounding box center [583, 528] width 18 height 18
click at [583, 440] on icon at bounding box center [583, 528] width 12 height 12
click at [647, 440] on icon at bounding box center [648, 528] width 12 height 12
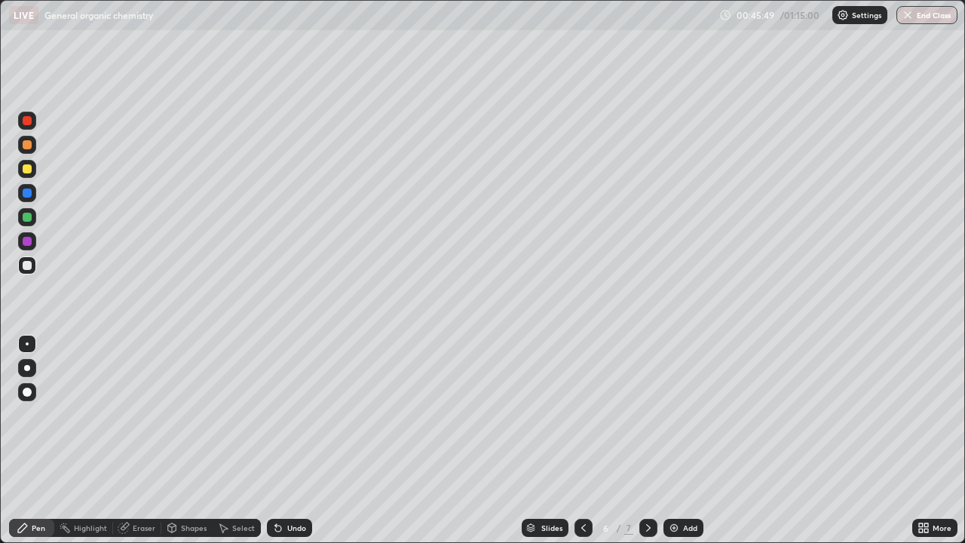
click at [649, 440] on icon at bounding box center [648, 528] width 12 height 12
click at [581, 440] on icon at bounding box center [583, 528] width 12 height 12
click at [647, 440] on icon at bounding box center [648, 528] width 12 height 12
click at [686, 440] on div "Add" at bounding box center [690, 528] width 14 height 8
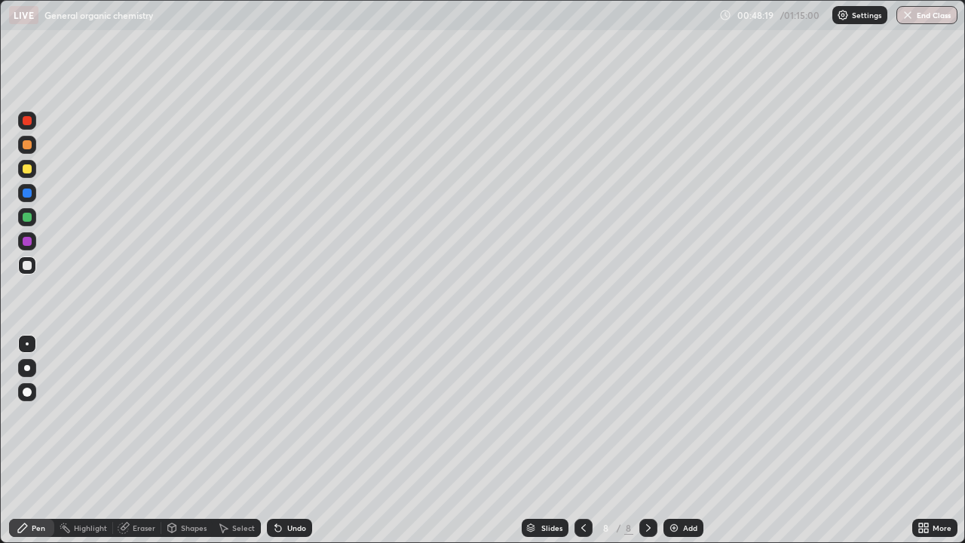
click at [32, 271] on div at bounding box center [27, 265] width 18 height 18
click at [287, 440] on div "Undo" at bounding box center [296, 528] width 19 height 8
click at [242, 440] on div "Select" at bounding box center [243, 528] width 23 height 8
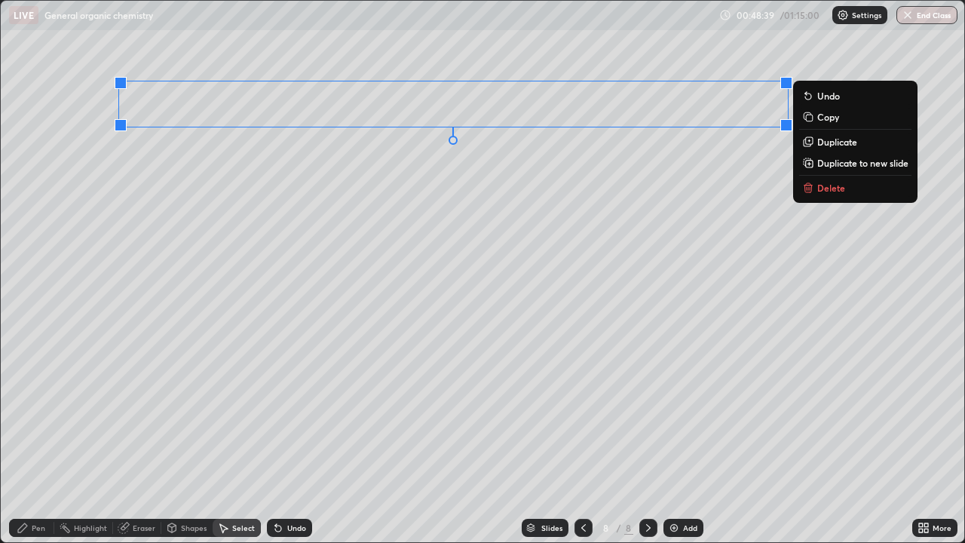
click at [745, 191] on div "0 ° Undo Copy Duplicate Duplicate to new slide Delete" at bounding box center [482, 271] width 963 height 541
click at [841, 140] on p "Duplicate" at bounding box center [837, 142] width 40 height 12
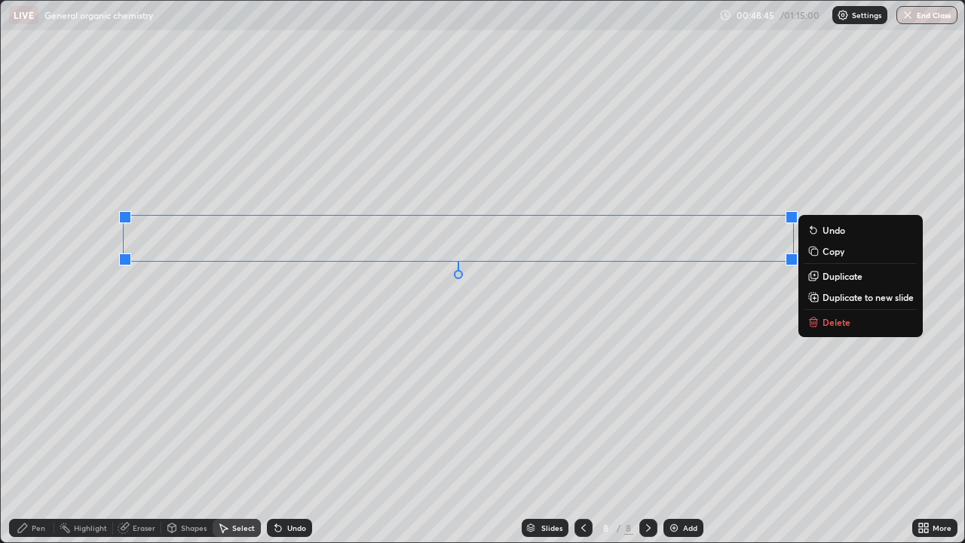
click at [35, 440] on div "Pen" at bounding box center [39, 528] width 14 height 8
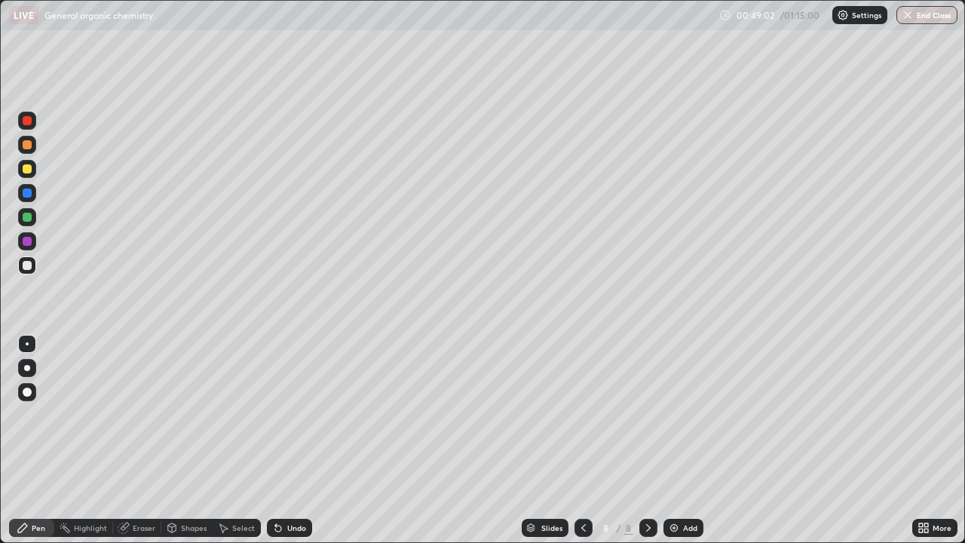
click at [27, 265] on div at bounding box center [27, 265] width 9 height 9
click at [926, 440] on icon at bounding box center [926, 525] width 4 height 4
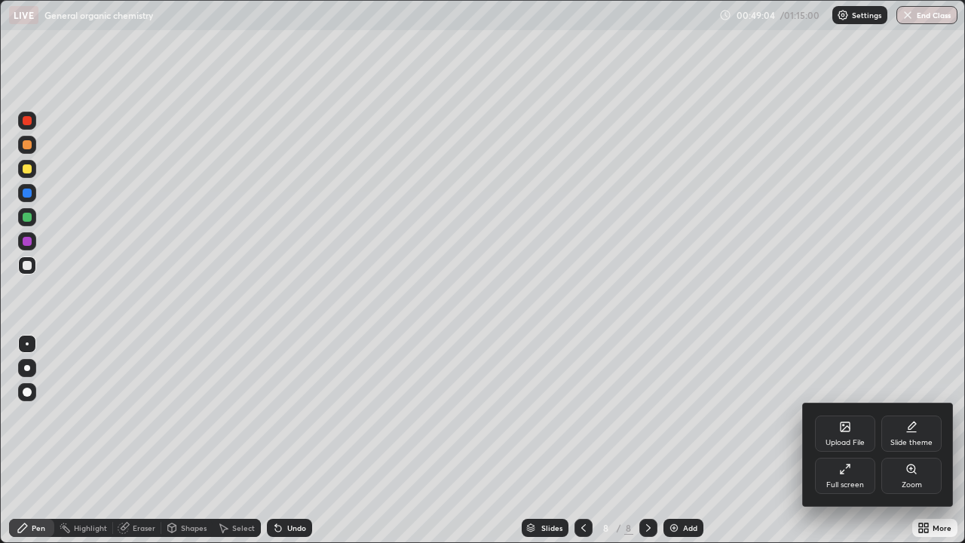
click at [848, 440] on div "Full screen" at bounding box center [845, 476] width 60 height 36
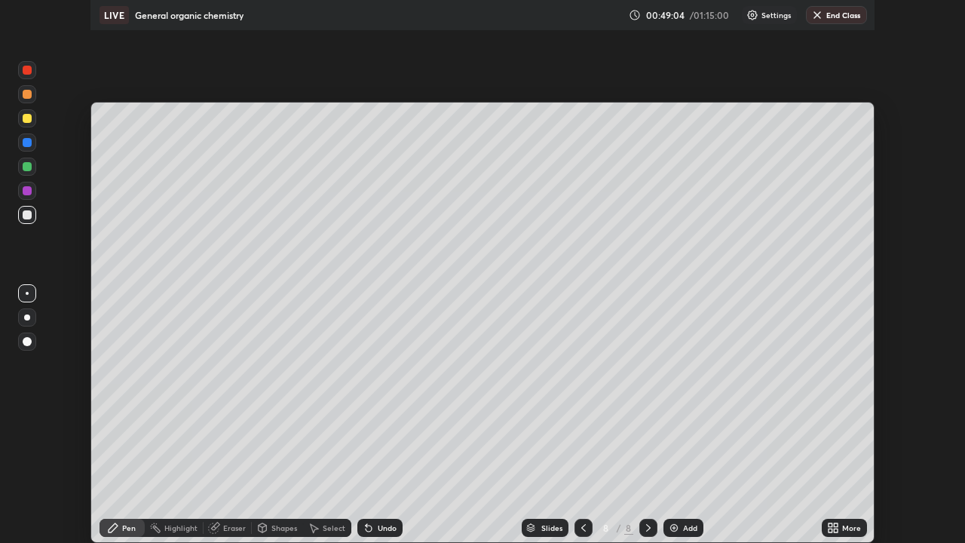
scroll to position [74941, 74417]
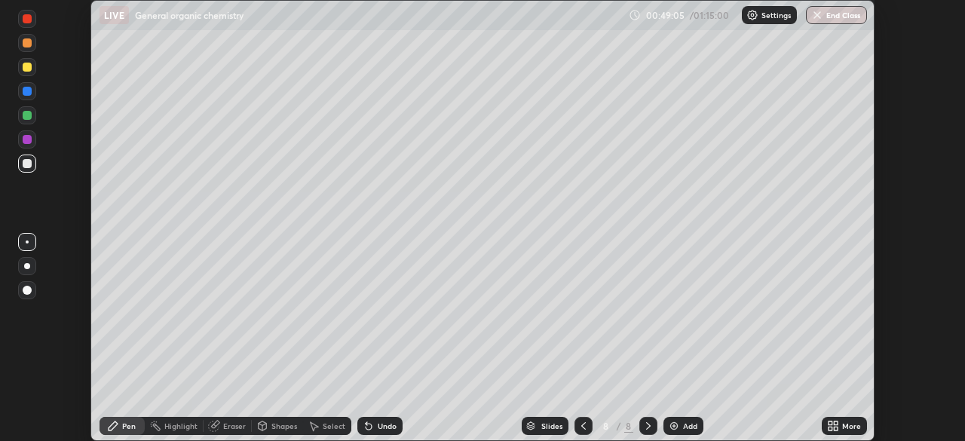
click at [845, 419] on div "More" at bounding box center [844, 426] width 45 height 18
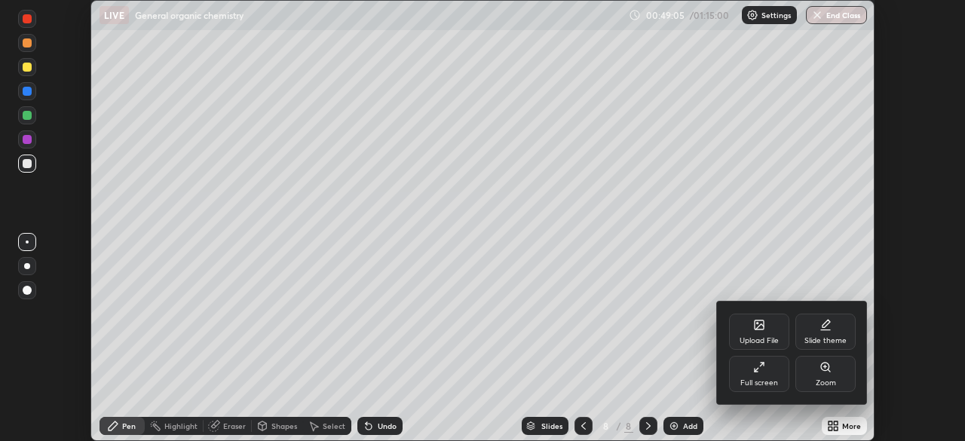
click at [760, 373] on div "Full screen" at bounding box center [759, 374] width 60 height 36
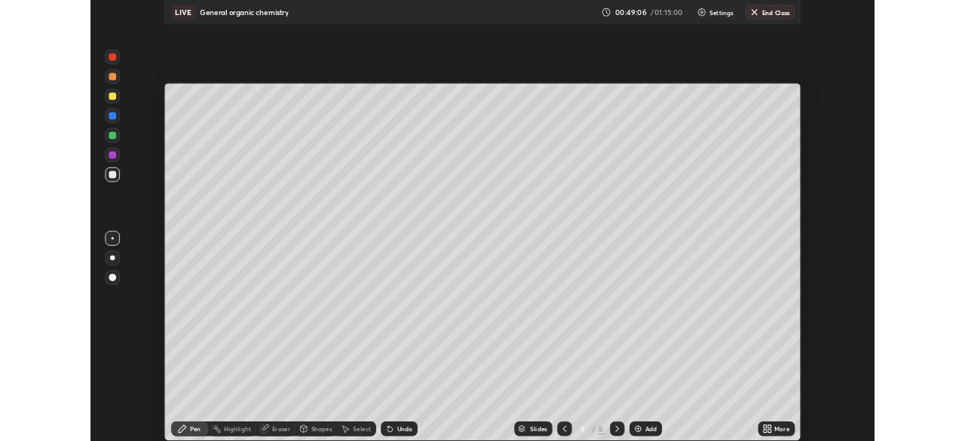
scroll to position [543, 965]
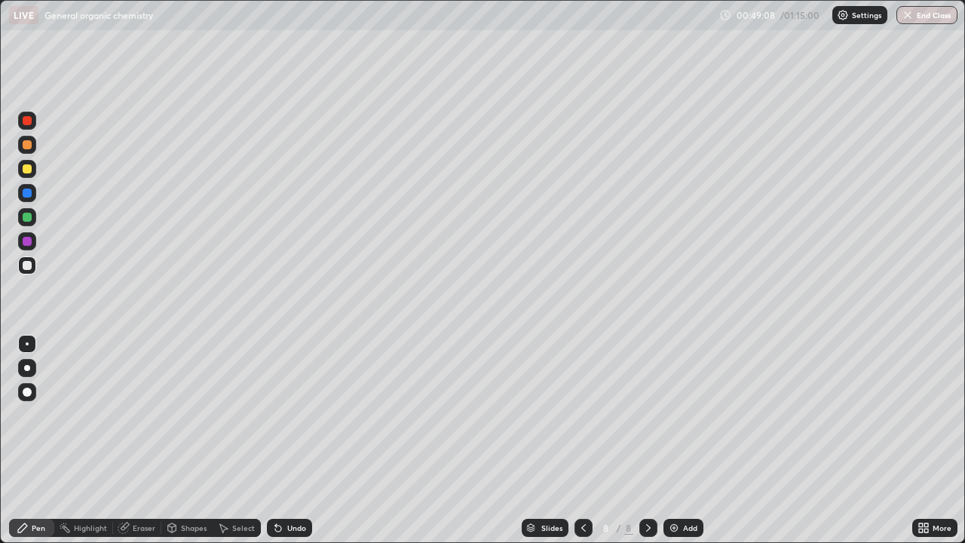
click at [26, 215] on div at bounding box center [27, 217] width 9 height 9
click at [29, 267] on div at bounding box center [27, 265] width 9 height 9
click at [87, 440] on div "Highlight" at bounding box center [83, 528] width 59 height 18
click at [27, 219] on div at bounding box center [27, 217] width 9 height 9
click at [29, 174] on div at bounding box center [27, 169] width 18 height 18
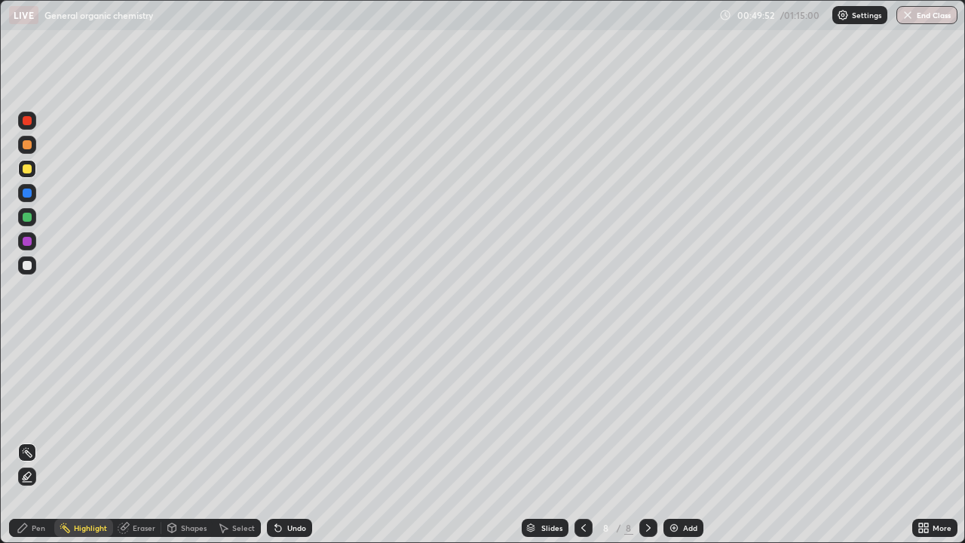
click at [30, 440] on icon at bounding box center [27, 476] width 8 height 8
click at [23, 267] on div at bounding box center [27, 265] width 9 height 9
click at [27, 197] on div at bounding box center [27, 192] width 9 height 9
click at [290, 440] on div "Undo" at bounding box center [296, 528] width 19 height 8
click at [288, 440] on div "Undo" at bounding box center [289, 528] width 45 height 18
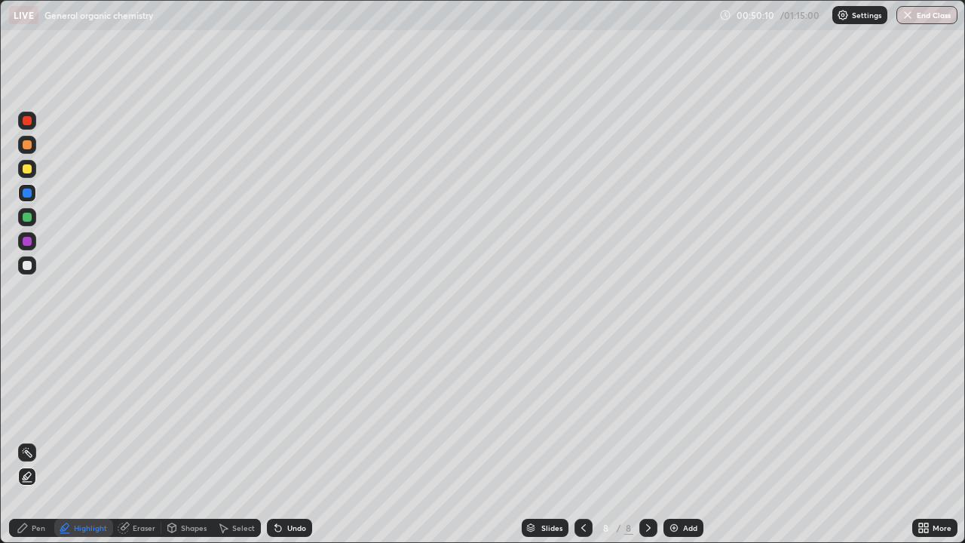
click at [34, 440] on div "Pen" at bounding box center [39, 528] width 14 height 8
click at [582, 440] on icon at bounding box center [583, 528] width 12 height 12
click at [647, 440] on icon at bounding box center [648, 528] width 12 height 12
click at [581, 440] on icon at bounding box center [583, 528] width 12 height 12
click at [580, 440] on icon at bounding box center [583, 528] width 12 height 12
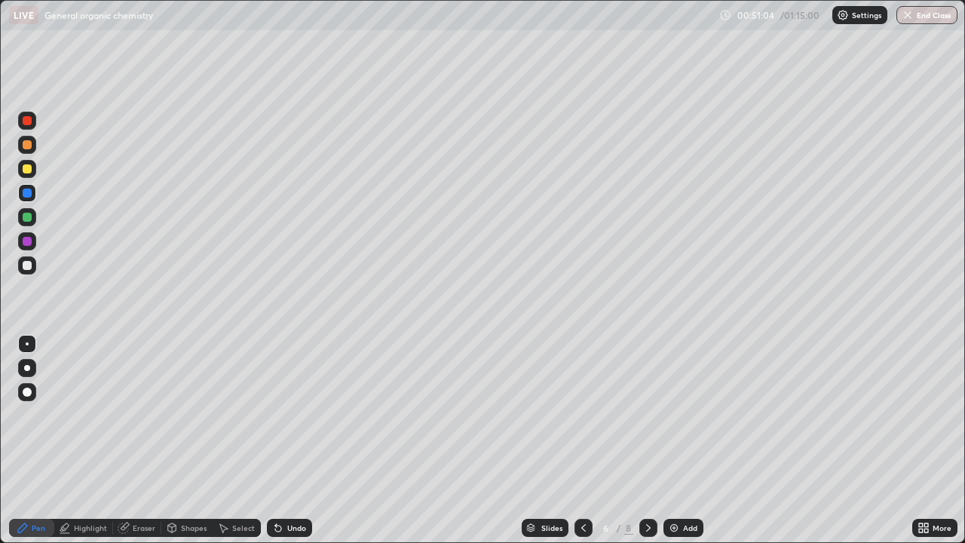
click at [577, 440] on icon at bounding box center [583, 528] width 12 height 12
click at [647, 440] on icon at bounding box center [648, 528] width 12 height 12
click at [648, 440] on icon at bounding box center [648, 528] width 12 height 12
click at [651, 440] on icon at bounding box center [648, 528] width 12 height 12
click at [582, 440] on icon at bounding box center [583, 528] width 12 height 12
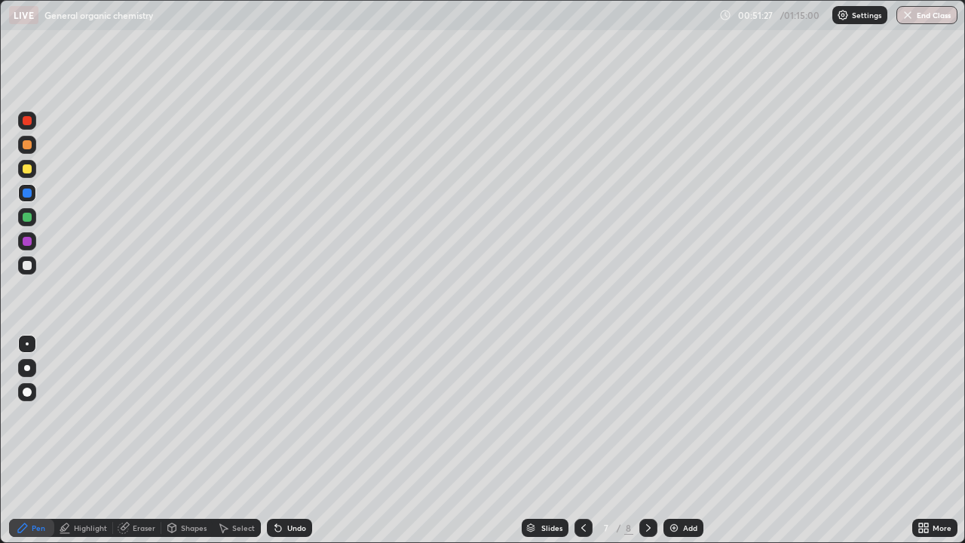
click at [581, 440] on icon at bounding box center [583, 528] width 12 height 12
click at [588, 440] on div at bounding box center [583, 528] width 18 height 18
click at [583, 440] on div at bounding box center [583, 528] width 18 height 30
click at [647, 440] on icon at bounding box center [648, 528] width 12 height 12
click at [648, 440] on icon at bounding box center [648, 528] width 12 height 12
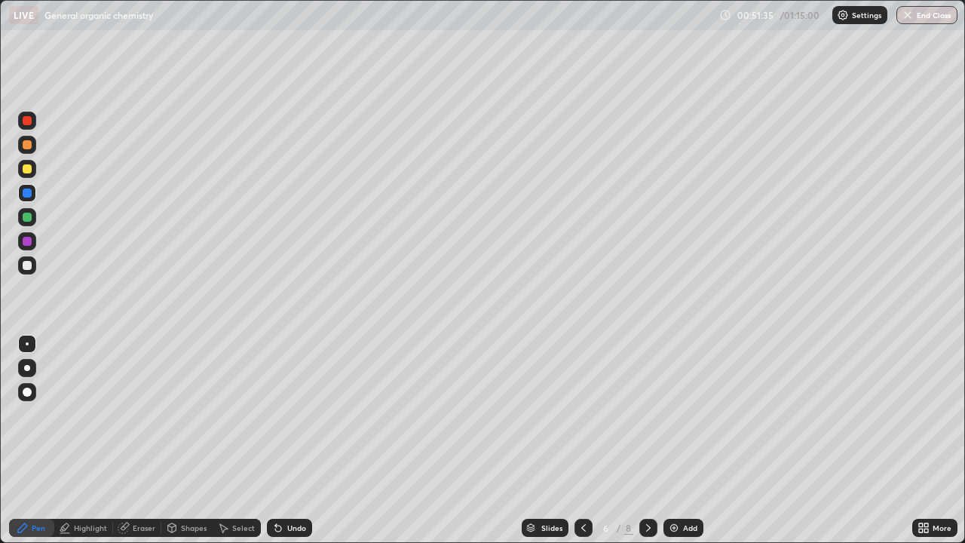
click at [646, 440] on icon at bounding box center [648, 528] width 12 height 12
click at [648, 440] on icon at bounding box center [648, 528] width 12 height 12
click at [26, 265] on div at bounding box center [27, 265] width 9 height 9
click at [27, 218] on div at bounding box center [27, 217] width 9 height 9
click at [86, 440] on div "Highlight" at bounding box center [90, 528] width 33 height 8
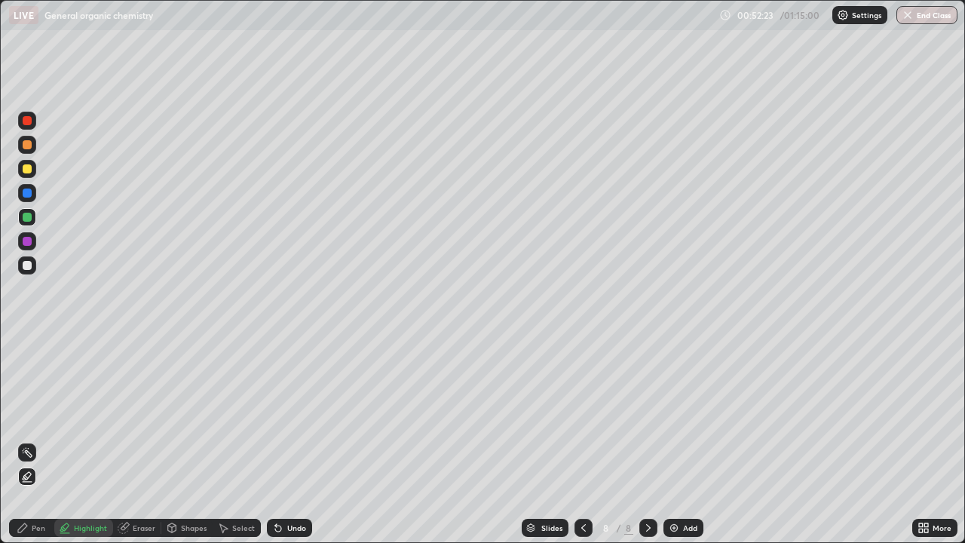
click at [31, 440] on div "Pen" at bounding box center [31, 528] width 45 height 18
click at [33, 269] on div at bounding box center [27, 265] width 18 height 18
click at [139, 440] on div "Eraser" at bounding box center [144, 528] width 23 height 8
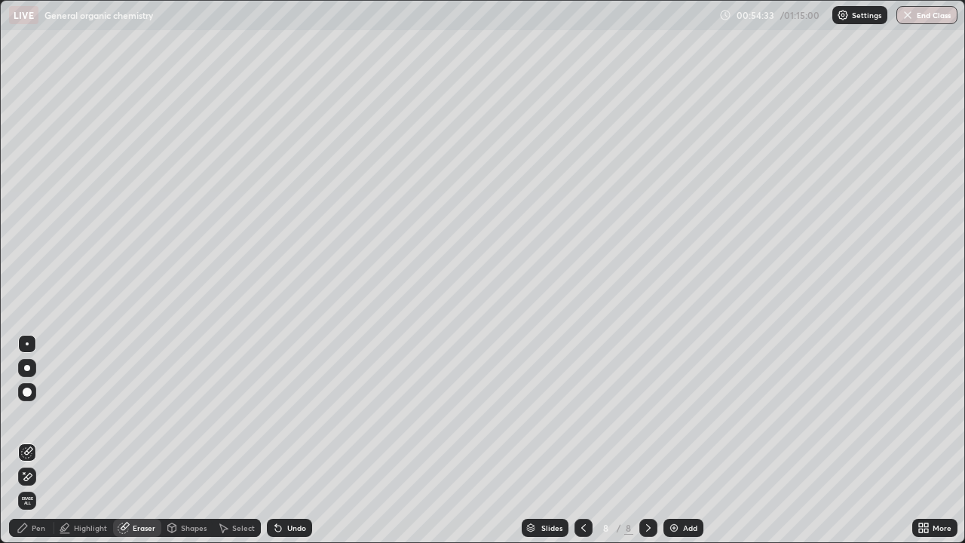
click at [94, 440] on div "Highlight" at bounding box center [90, 528] width 33 height 8
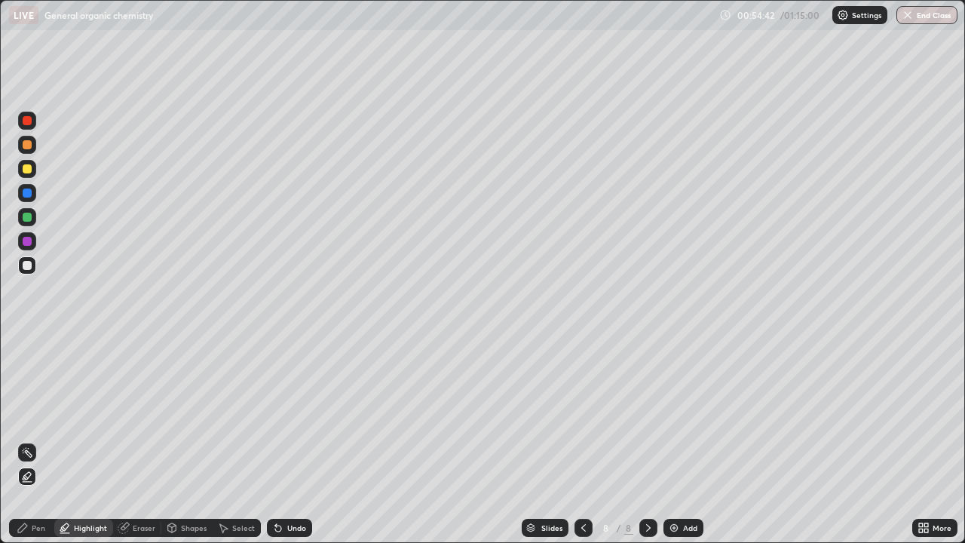
click at [27, 220] on div at bounding box center [27, 217] width 9 height 9
click at [140, 440] on div "Eraser" at bounding box center [144, 528] width 23 height 8
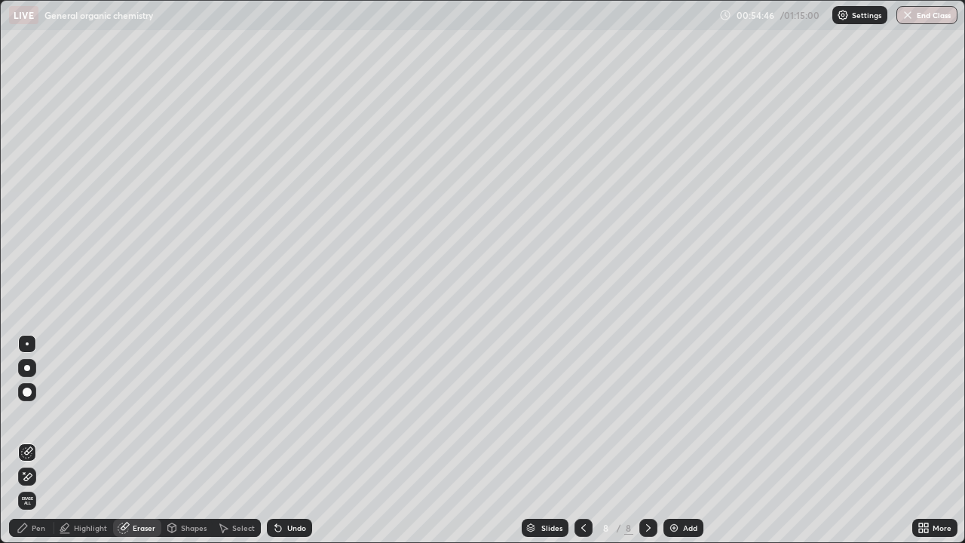
click at [91, 440] on div "Highlight" at bounding box center [90, 528] width 33 height 8
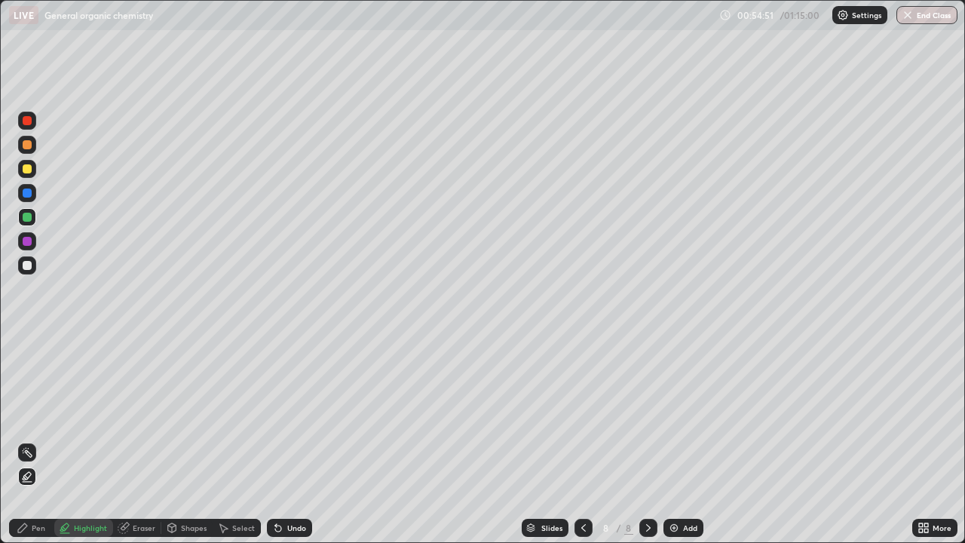
click at [26, 271] on div at bounding box center [27, 265] width 18 height 18
click at [30, 243] on div at bounding box center [27, 241] width 9 height 9
click at [25, 440] on div "Pen" at bounding box center [31, 528] width 45 height 18
click at [135, 440] on div "Eraser" at bounding box center [137, 528] width 48 height 18
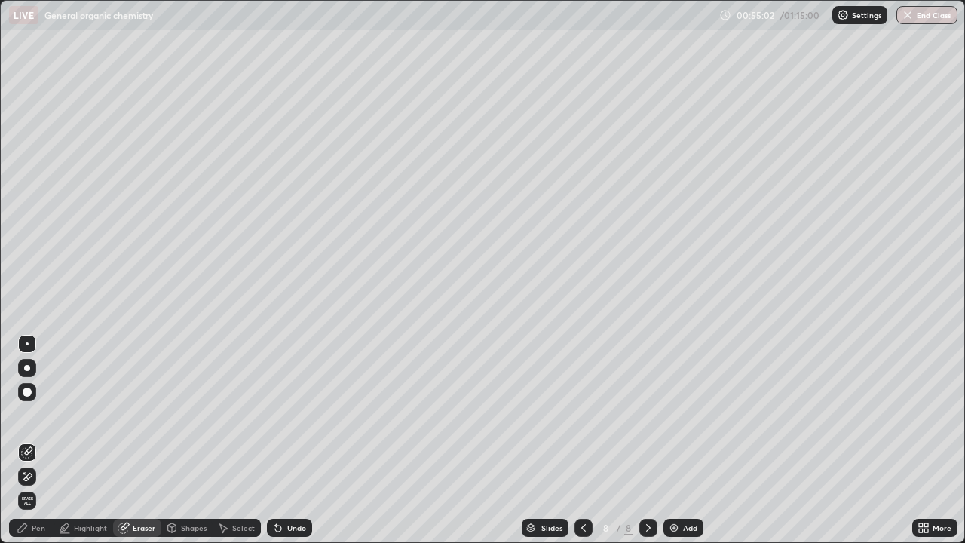
click at [24, 440] on icon at bounding box center [24, 473] width 2 height 2
click at [283, 440] on div "Undo" at bounding box center [289, 528] width 45 height 18
click at [32, 440] on div "Pen" at bounding box center [39, 528] width 14 height 8
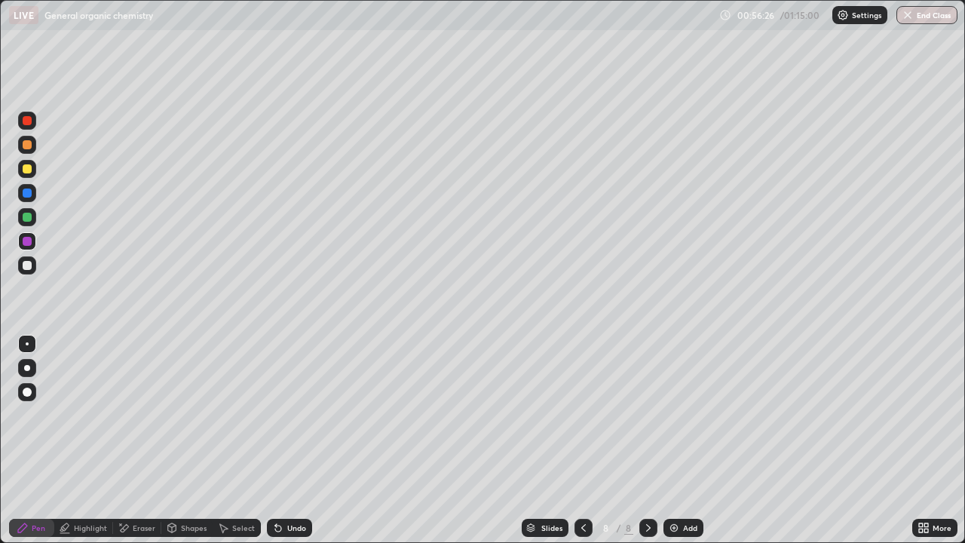
click at [145, 440] on div "Eraser" at bounding box center [144, 528] width 23 height 8
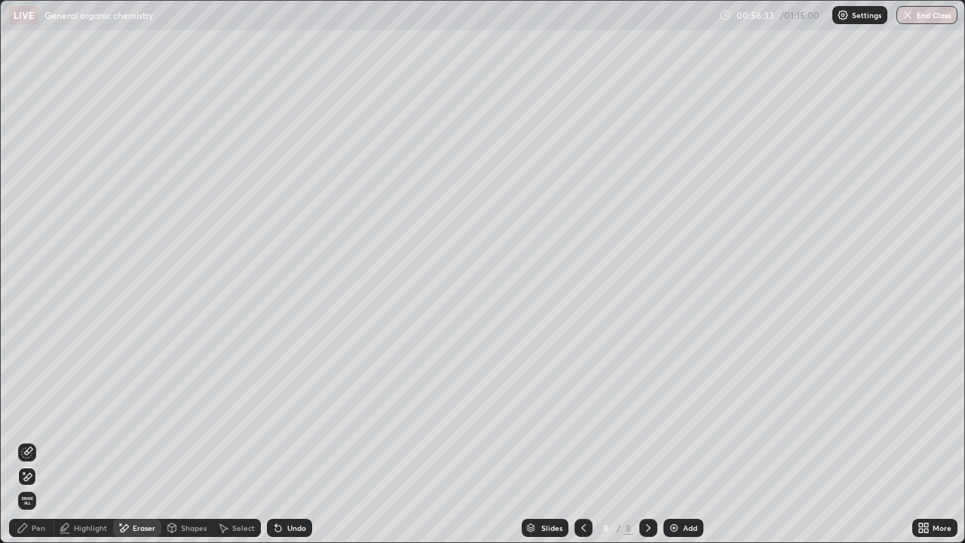
click at [31, 440] on div "Pen" at bounding box center [31, 528] width 45 height 18
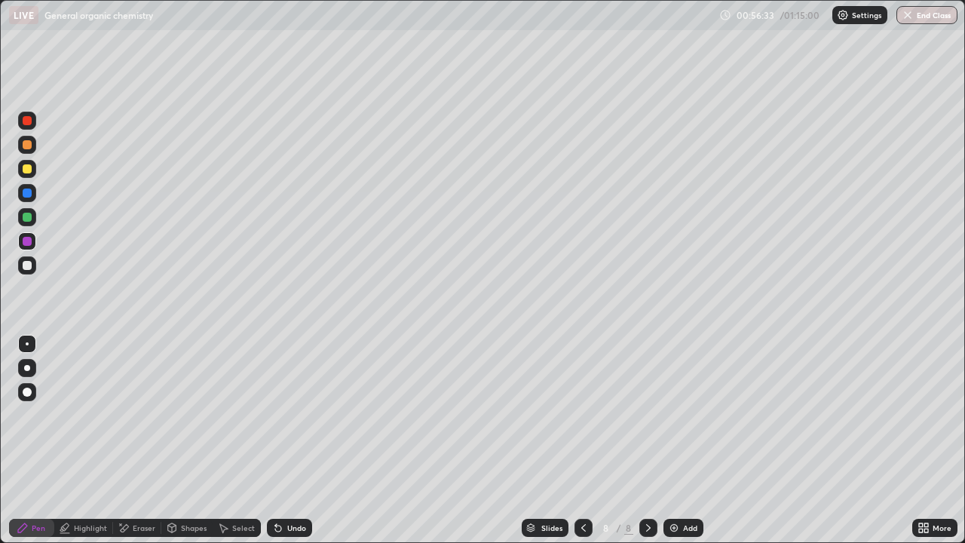
click at [31, 440] on div "Pen" at bounding box center [31, 528] width 45 height 18
click at [686, 440] on div "Add" at bounding box center [690, 528] width 14 height 8
click at [26, 266] on div at bounding box center [27, 265] width 9 height 9
click at [29, 219] on div at bounding box center [27, 217] width 9 height 9
click at [582, 440] on icon at bounding box center [583, 528] width 12 height 12
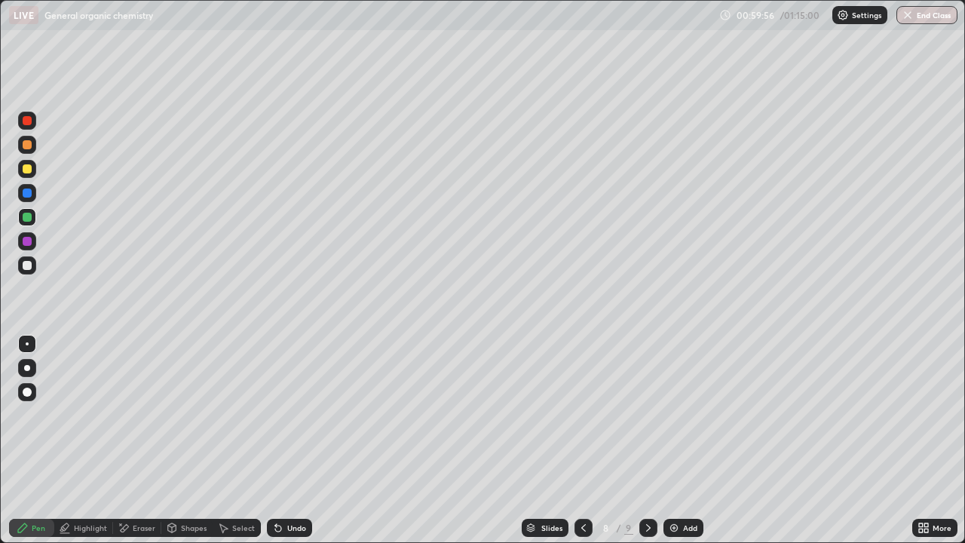
click at [582, 440] on icon at bounding box center [583, 528] width 12 height 12
click at [589, 440] on div at bounding box center [583, 528] width 18 height 18
click at [648, 440] on icon at bounding box center [648, 528] width 12 height 12
click at [587, 440] on icon at bounding box center [583, 528] width 12 height 12
click at [648, 440] on icon at bounding box center [648, 528] width 5 height 8
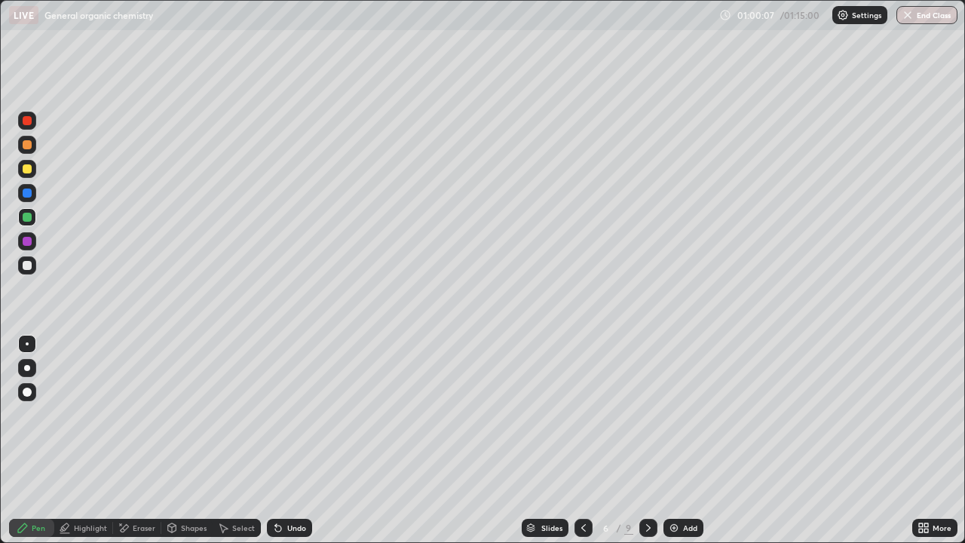
click at [646, 440] on icon at bounding box center [648, 528] width 12 height 12
click at [649, 440] on icon at bounding box center [648, 528] width 12 height 12
click at [647, 440] on icon at bounding box center [648, 528] width 12 height 12
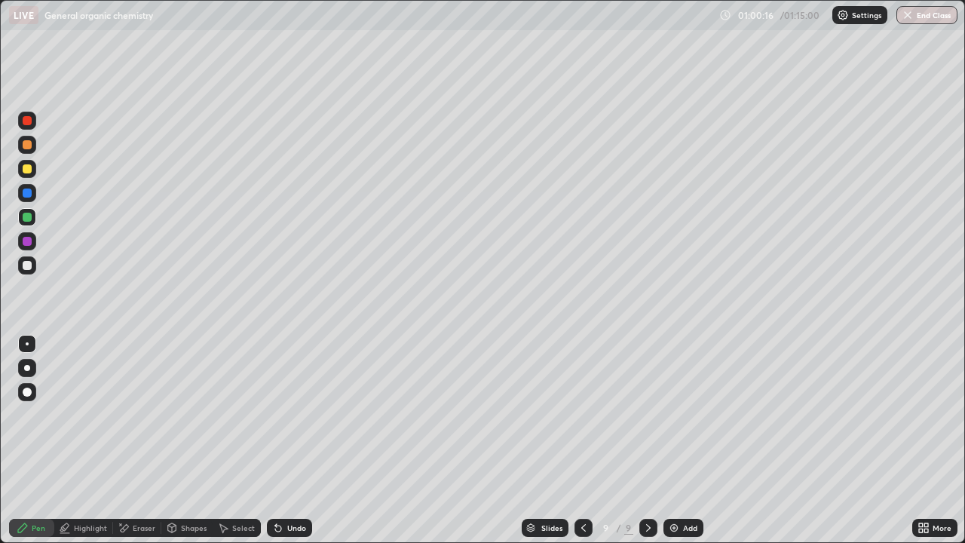
click at [90, 440] on div "Highlight" at bounding box center [90, 528] width 33 height 8
click at [32, 440] on div "Pen" at bounding box center [39, 528] width 14 height 8
click at [296, 440] on div "Undo" at bounding box center [289, 528] width 45 height 18
click at [288, 440] on div "Undo" at bounding box center [296, 528] width 19 height 8
click at [292, 440] on div "Undo" at bounding box center [296, 528] width 19 height 8
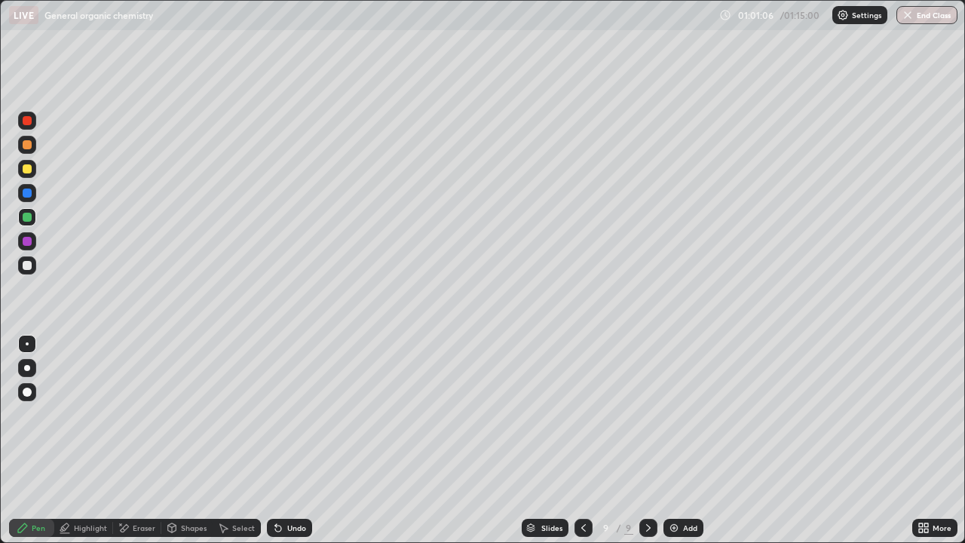
click at [292, 440] on div "Undo" at bounding box center [296, 528] width 19 height 8
click at [284, 440] on div "Undo" at bounding box center [289, 528] width 45 height 18
click at [292, 440] on div "Undo" at bounding box center [296, 528] width 19 height 8
click at [280, 440] on div "Undo" at bounding box center [289, 528] width 45 height 18
click at [147, 440] on div "Eraser" at bounding box center [137, 528] width 48 height 18
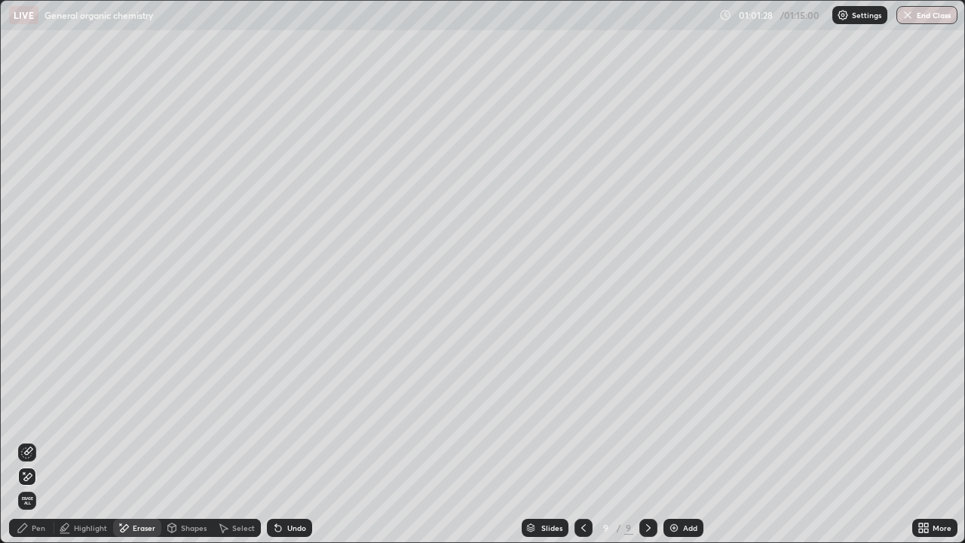
click at [29, 440] on icon at bounding box center [23, 528] width 12 height 12
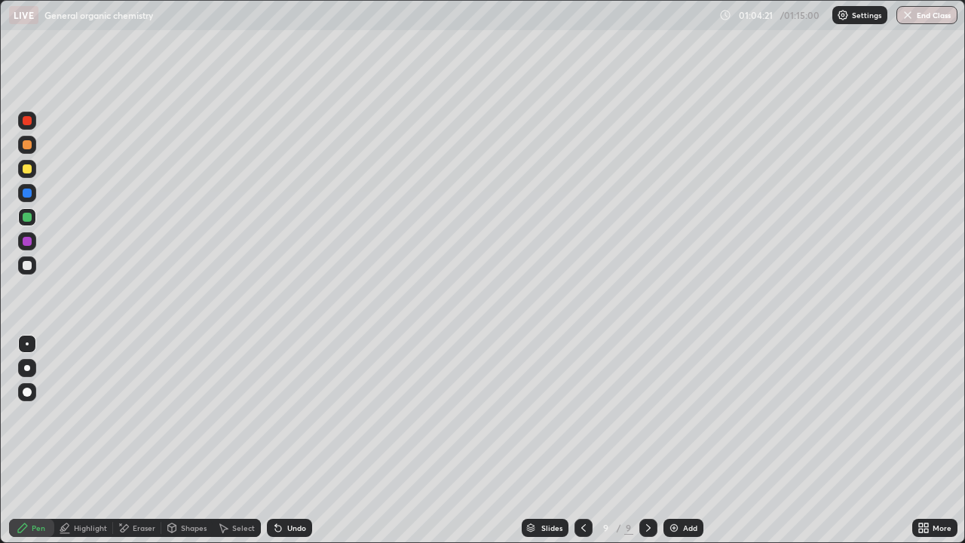
click at [926, 19] on button "End Class" at bounding box center [926, 15] width 61 height 18
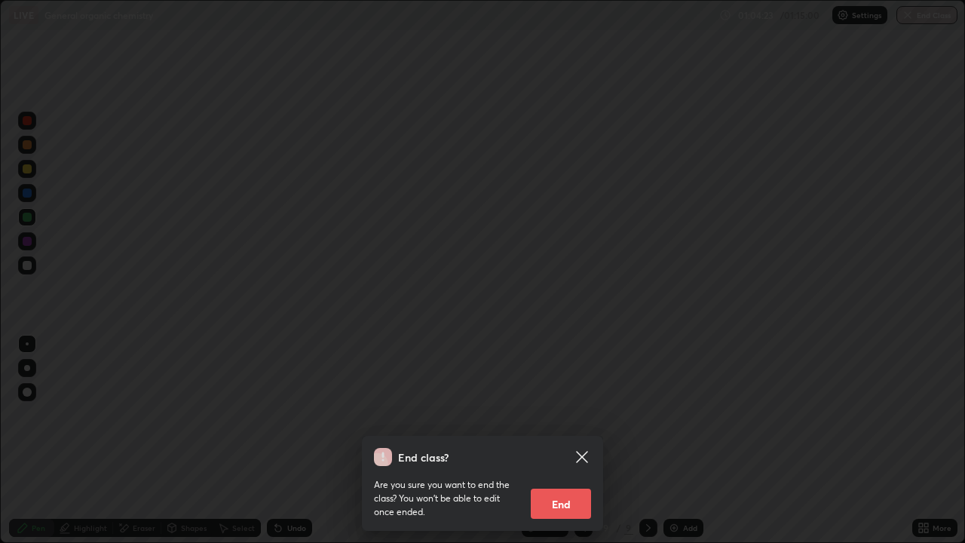
click at [574, 440] on button "End" at bounding box center [561, 503] width 60 height 30
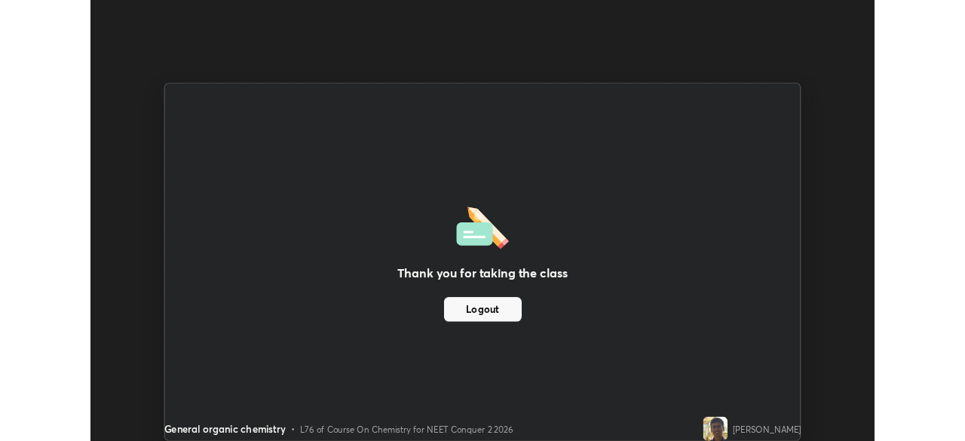
scroll to position [74941, 74417]
